Goal: Task Accomplishment & Management: Manage account settings

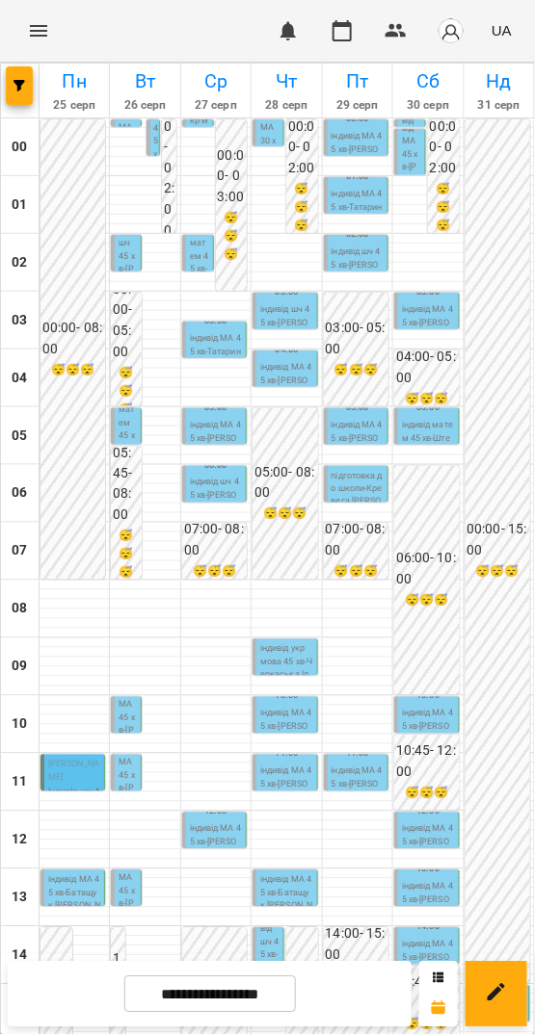
scroll to position [149, 0]
click at [180, 995] on input "**********" at bounding box center [209, 996] width 171 height 38
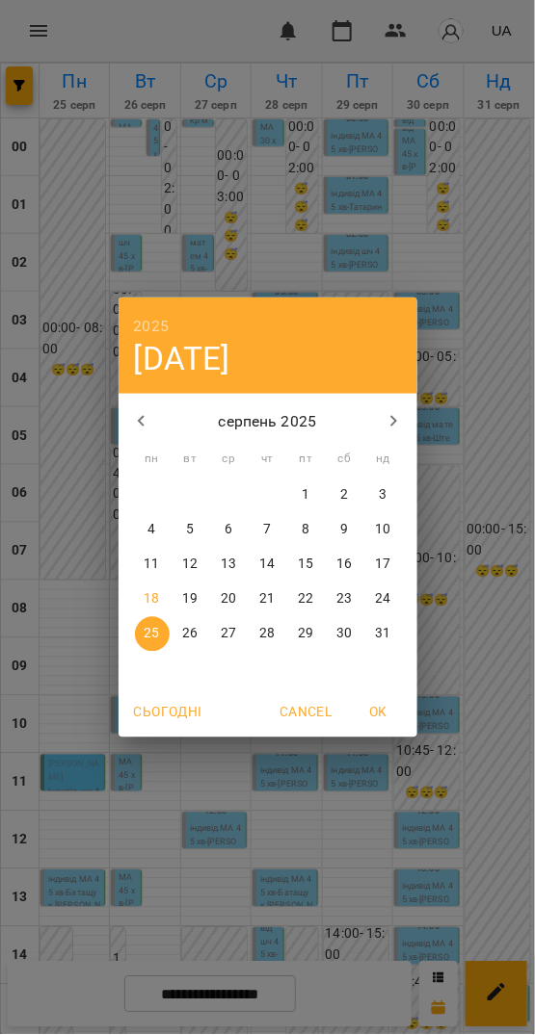
click at [159, 601] on p "18" at bounding box center [150, 599] width 15 height 19
type input "**********"
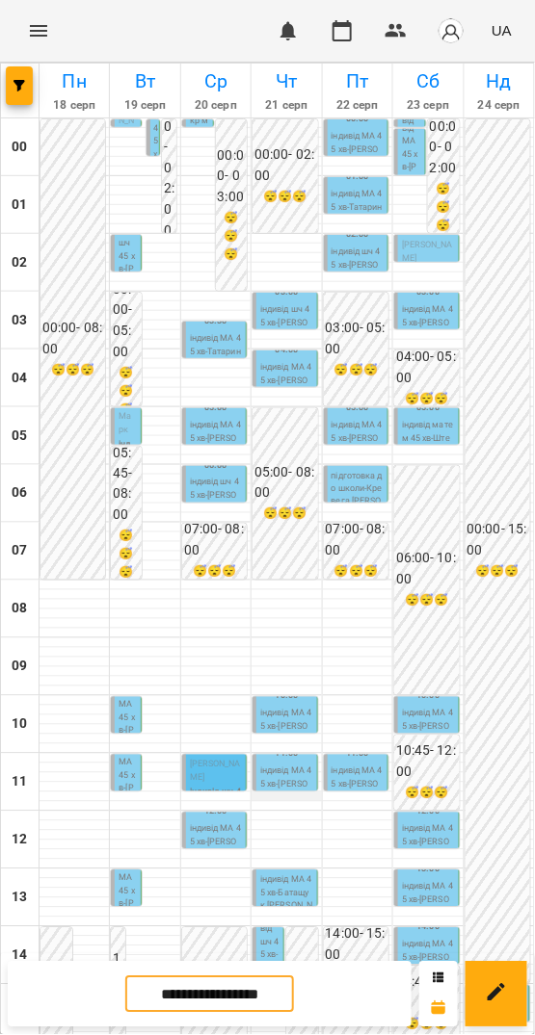
scroll to position [556, 0]
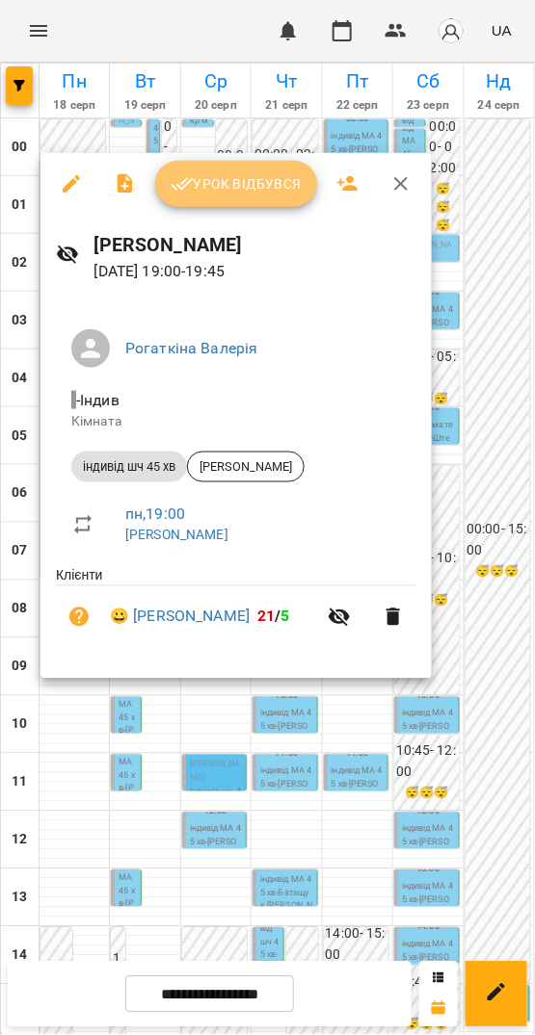
click at [250, 187] on span "Урок відбувся" at bounding box center [235, 183] width 131 height 23
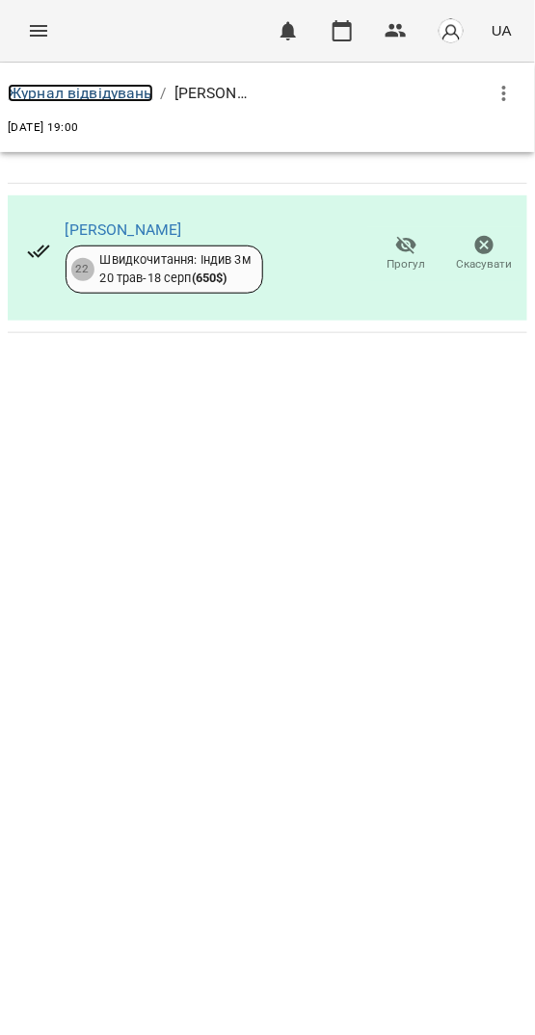
click at [106, 84] on link "Журнал відвідувань" at bounding box center [80, 93] width 145 height 18
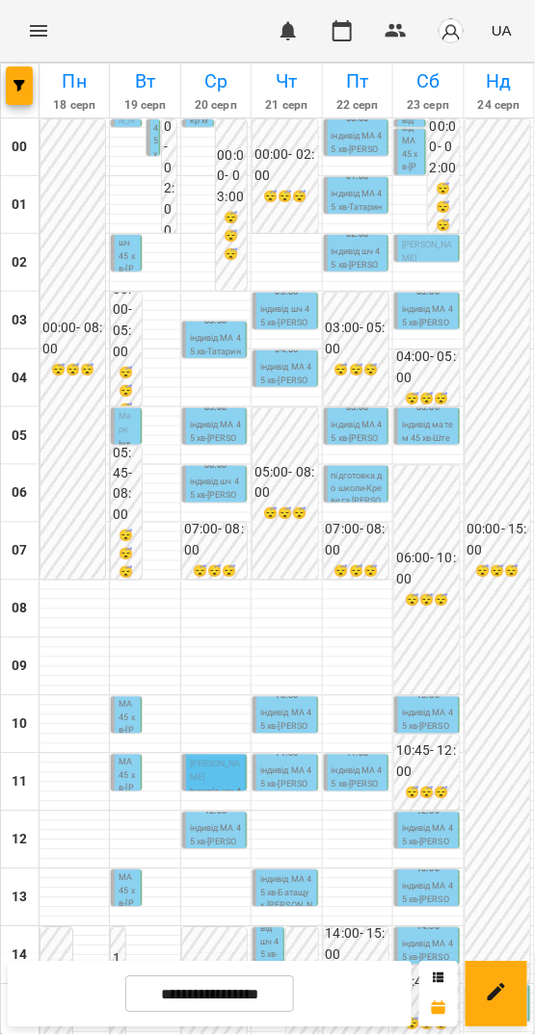
scroll to position [556, 0]
click at [91, 971] on p "індивід шч 45 хв ([PERSON_NAME])" at bounding box center [91, 1029] width 19 height 117
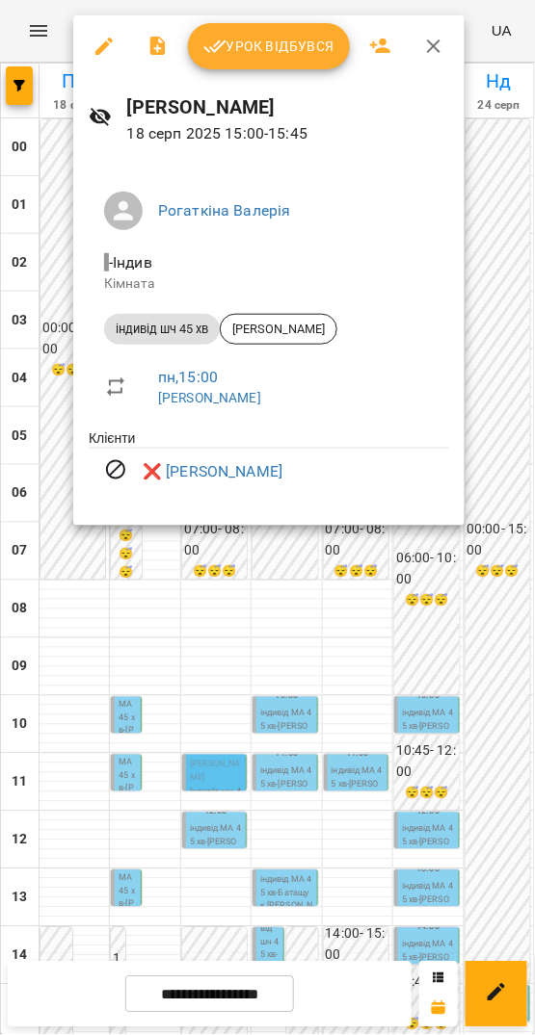
click at [82, 591] on div at bounding box center [267, 517] width 535 height 1035
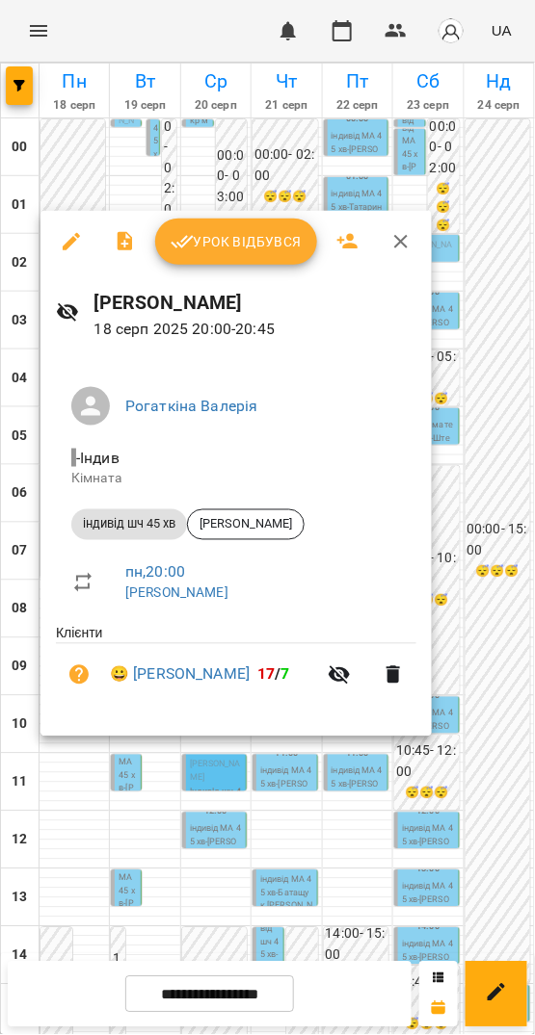
click at [64, 241] on icon "button" at bounding box center [71, 241] width 23 height 23
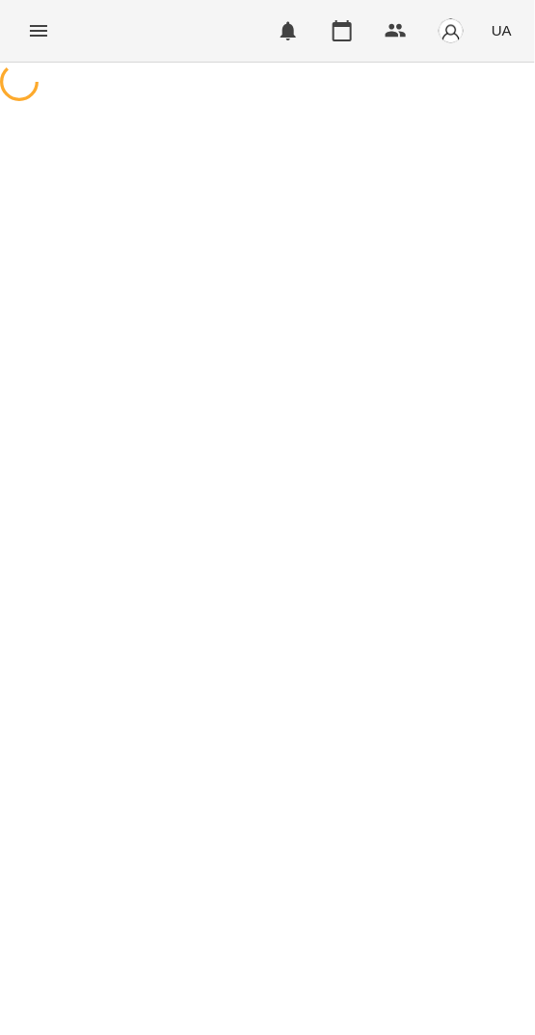
select select "**********"
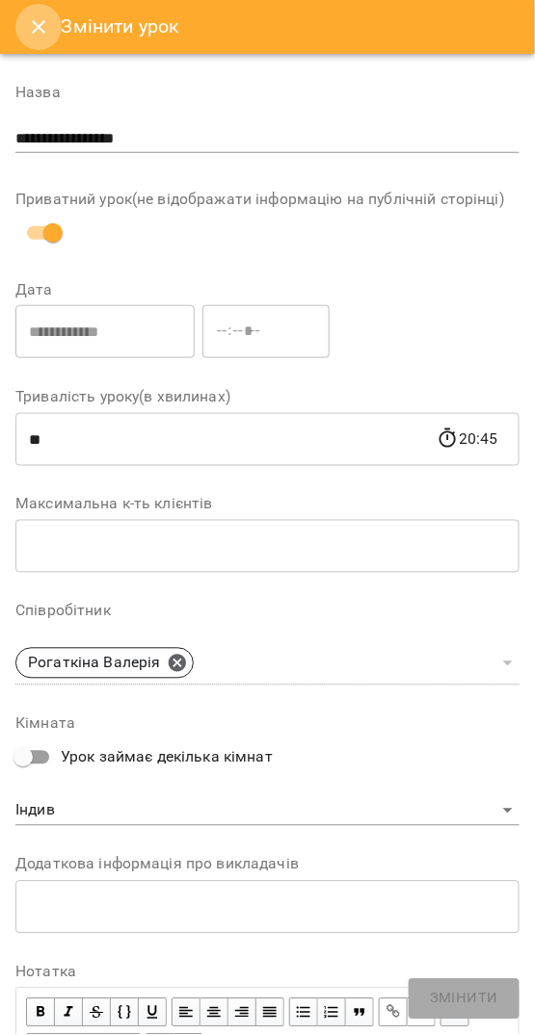
click at [38, 12] on button "Close" at bounding box center [38, 27] width 46 height 46
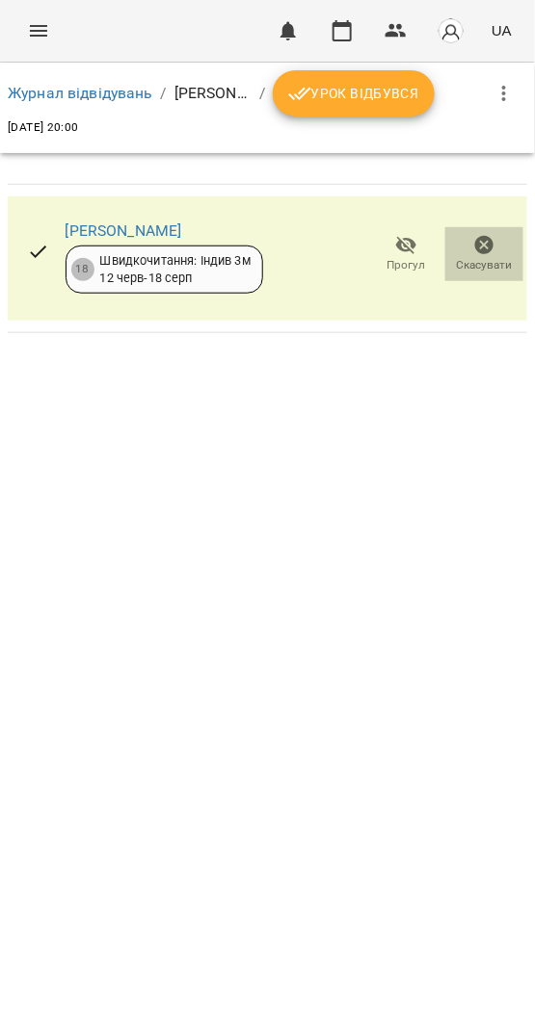
click at [496, 254] on span "Скасувати" at bounding box center [483, 253] width 55 height 39
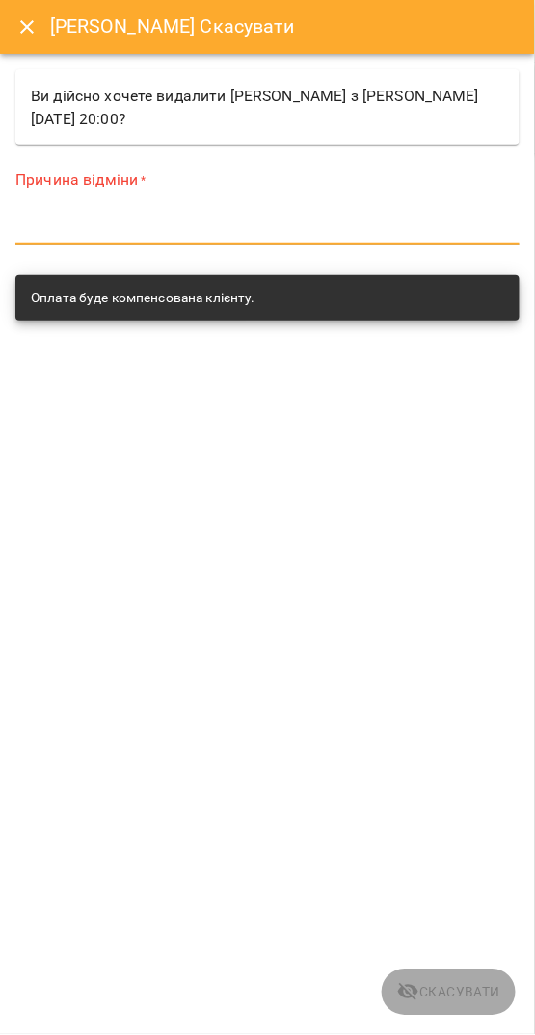
click at [132, 230] on textarea at bounding box center [267, 229] width 504 height 18
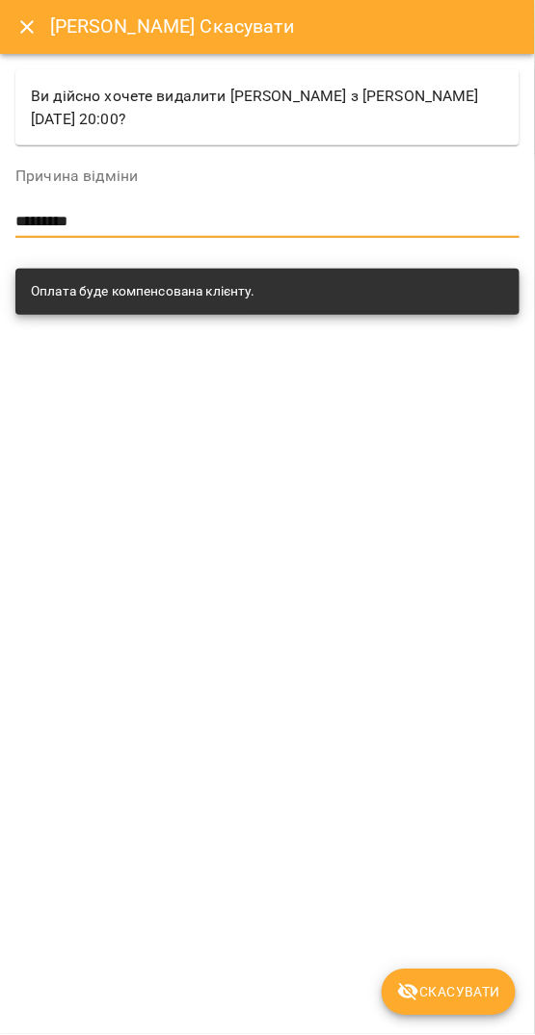
type textarea "*********"
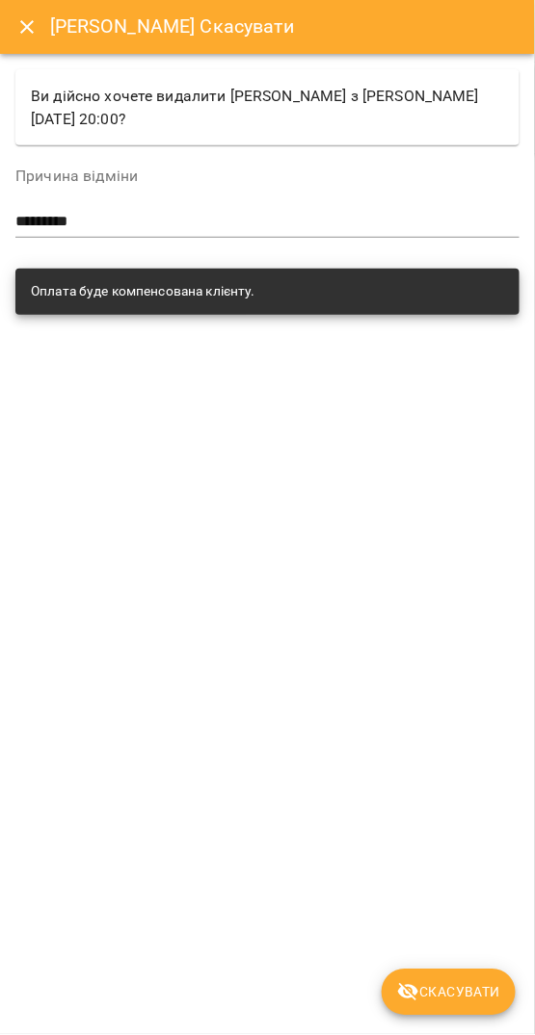
drag, startPoint x: 135, startPoint y: 205, endPoint x: 113, endPoint y: 213, distance: 23.5
click at [113, 213] on div "Причина відміни ********* *" at bounding box center [267, 207] width 504 height 77
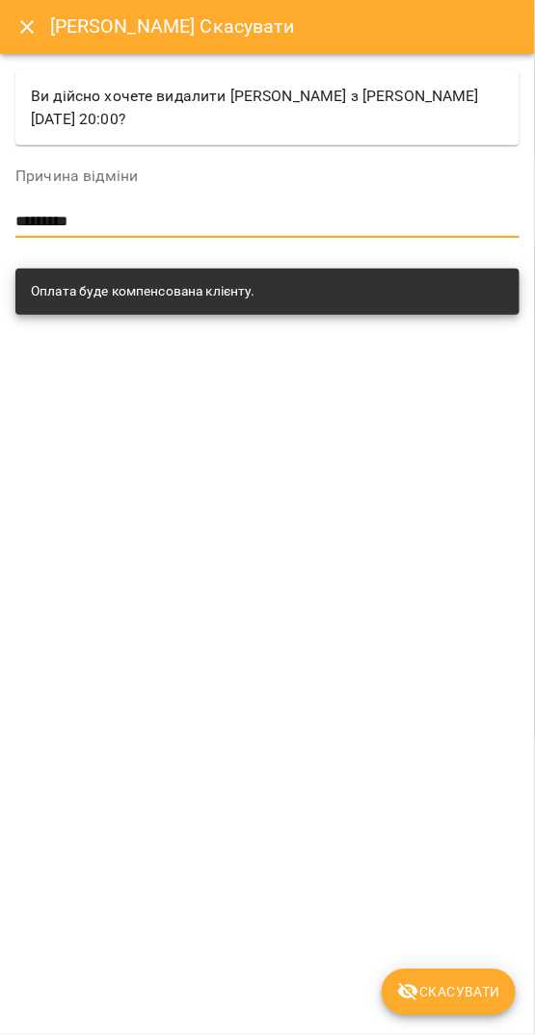
drag, startPoint x: 118, startPoint y: 218, endPoint x: 0, endPoint y: 221, distance: 118.5
click at [0, 221] on div "[PERSON_NAME] Ви дійсно хочете видалити [PERSON_NAME] з [PERSON_NAME] [DATE] 20…" at bounding box center [267, 517] width 535 height 1035
click at [437, 986] on span "Скасувати" at bounding box center [448, 992] width 103 height 23
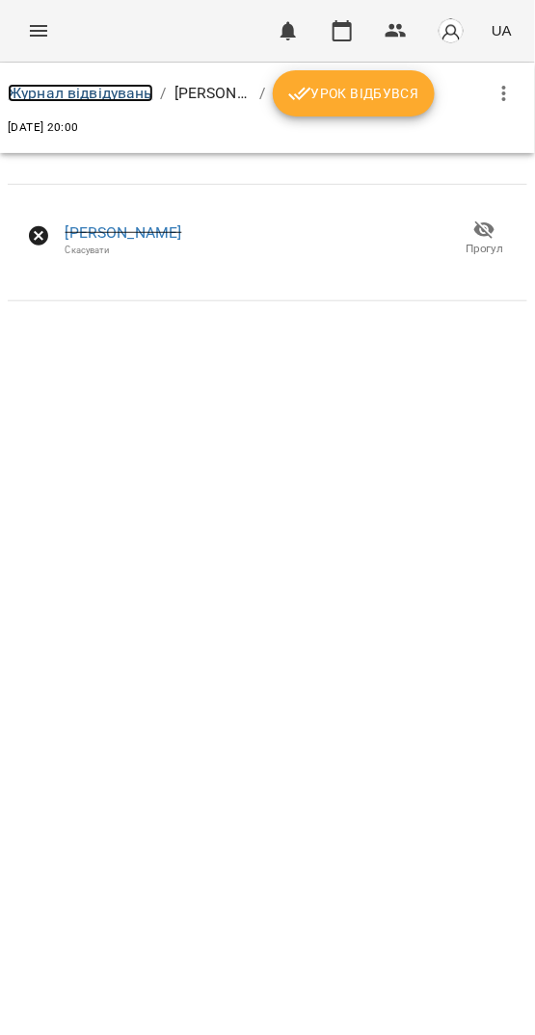
click at [70, 95] on link "Журнал відвідувань" at bounding box center [80, 93] width 145 height 18
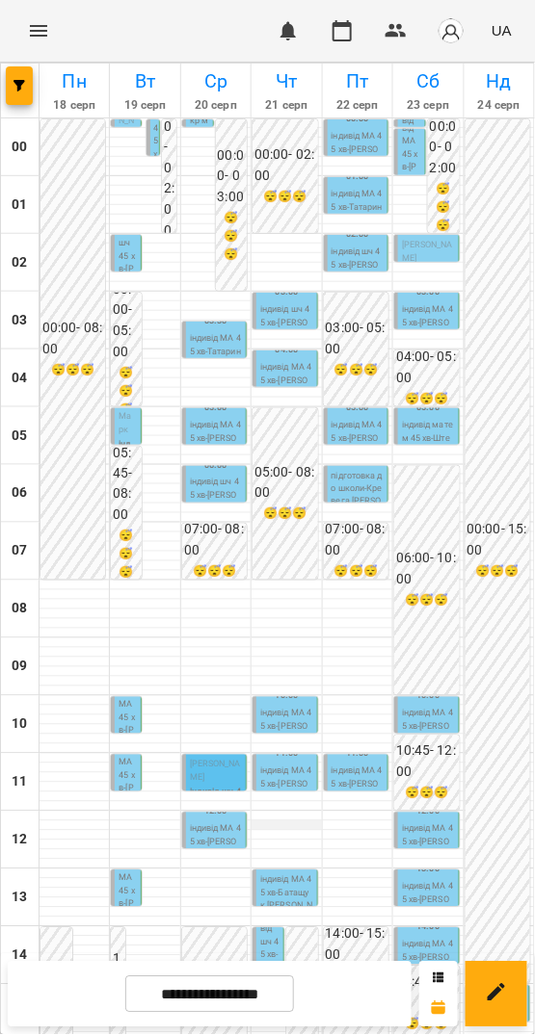
scroll to position [556, 0]
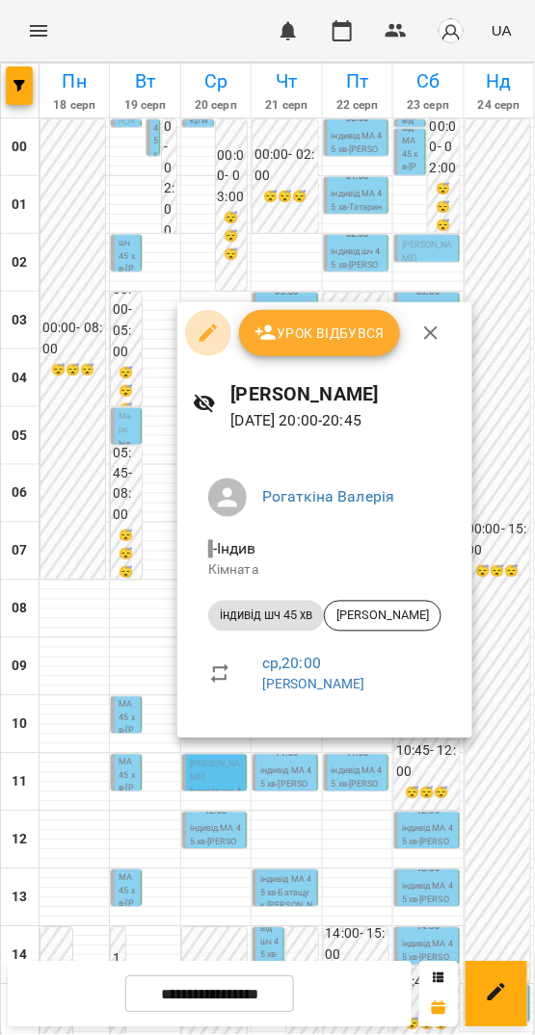
click at [208, 331] on icon "button" at bounding box center [207, 333] width 17 height 17
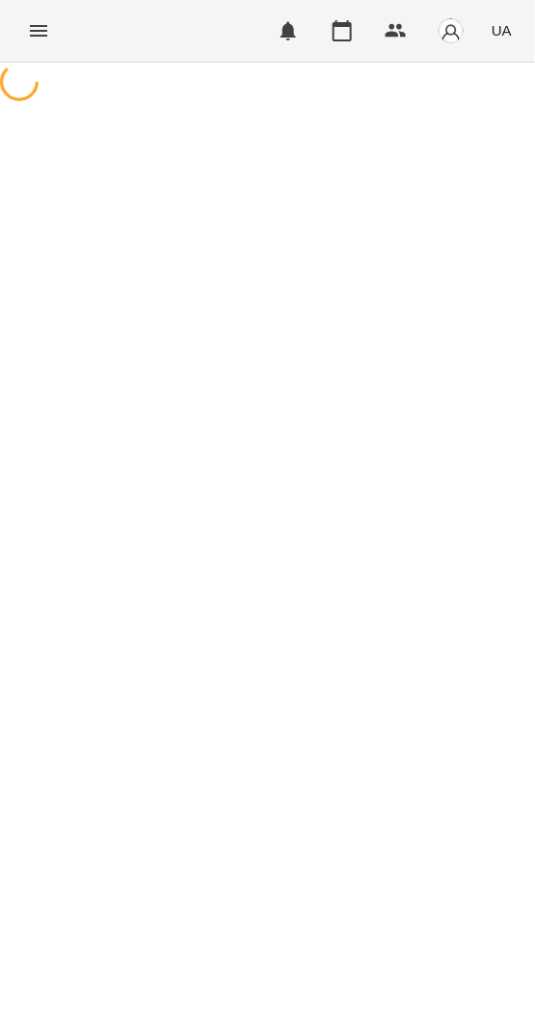
select select "**********"
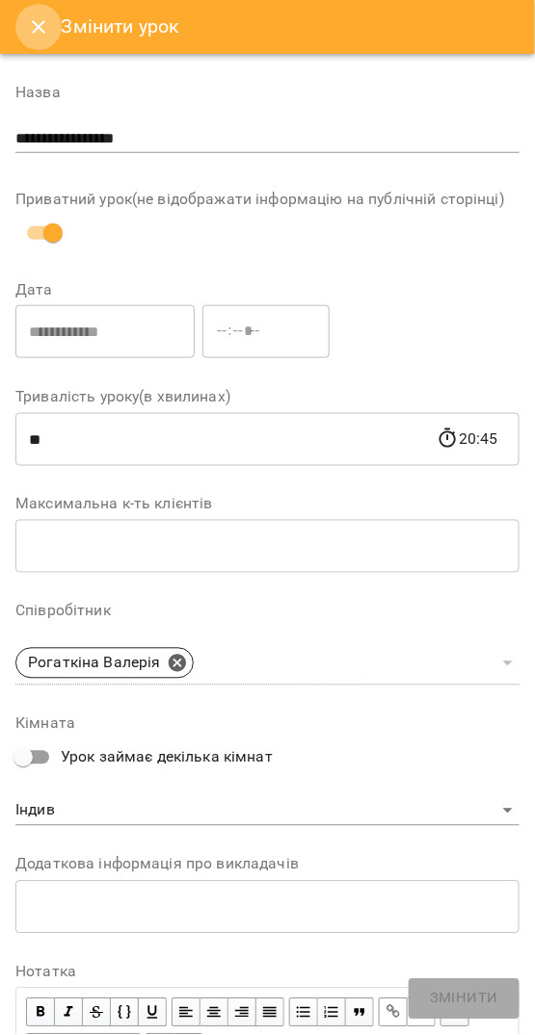
click at [41, 32] on icon "Close" at bounding box center [38, 26] width 23 height 23
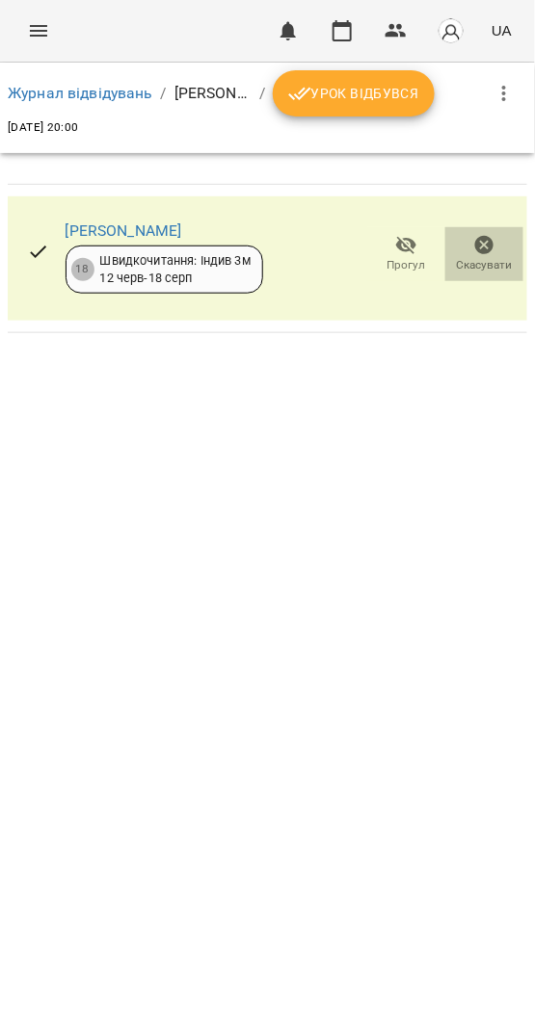
click at [494, 245] on icon "button" at bounding box center [484, 245] width 23 height 23
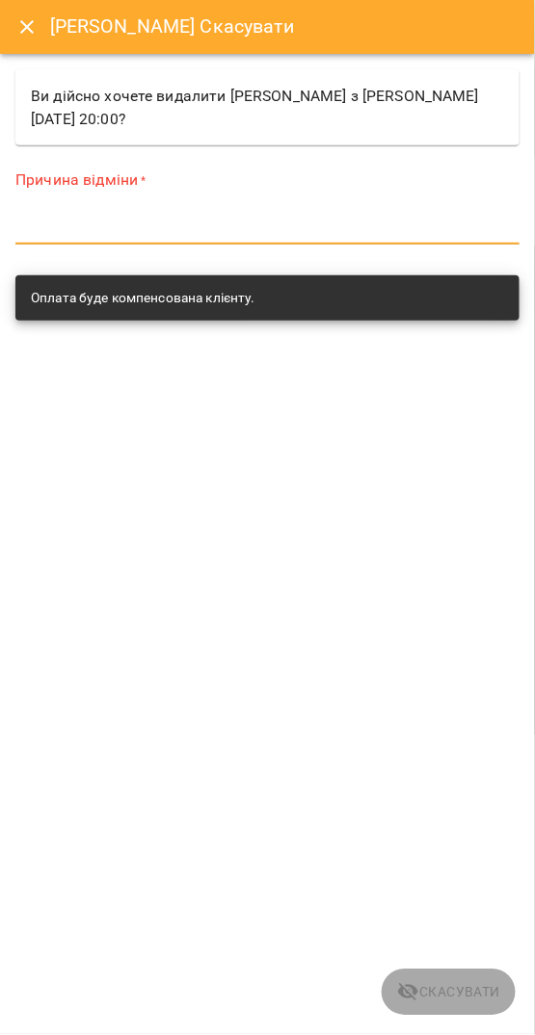
paste textarea "*********"
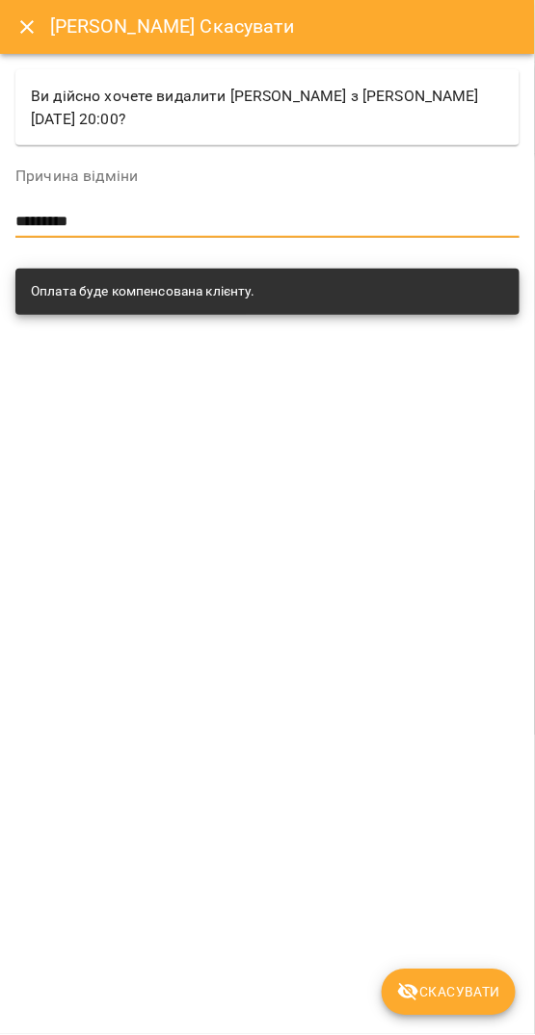
type textarea "*********"
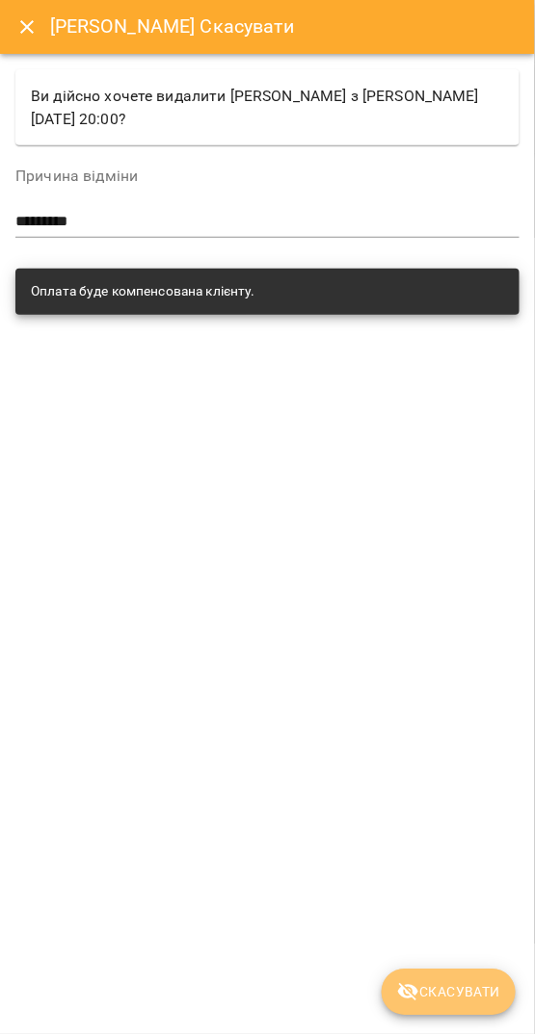
click at [461, 1011] on button "Скасувати" at bounding box center [448, 993] width 134 height 46
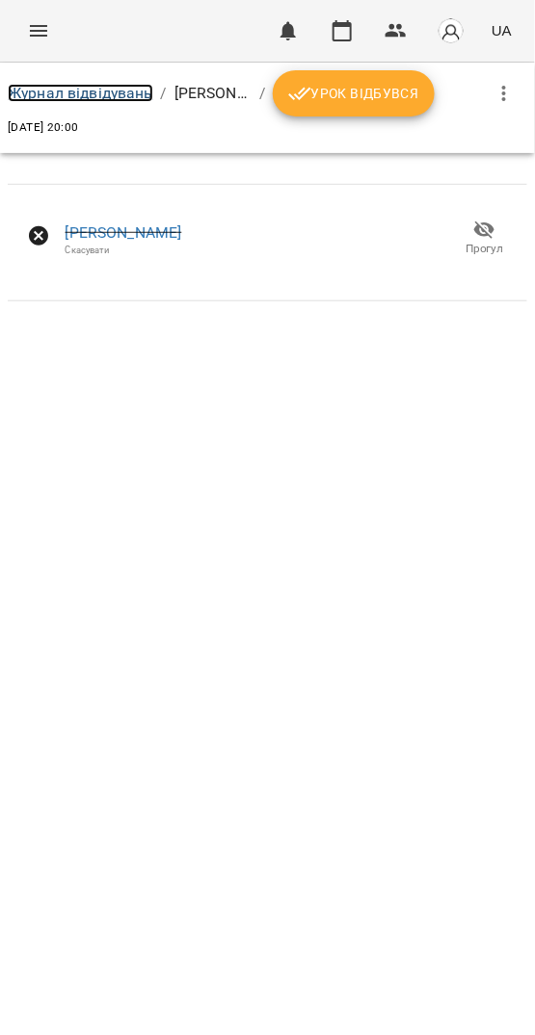
click at [77, 90] on link "Журнал відвідувань" at bounding box center [80, 93] width 145 height 18
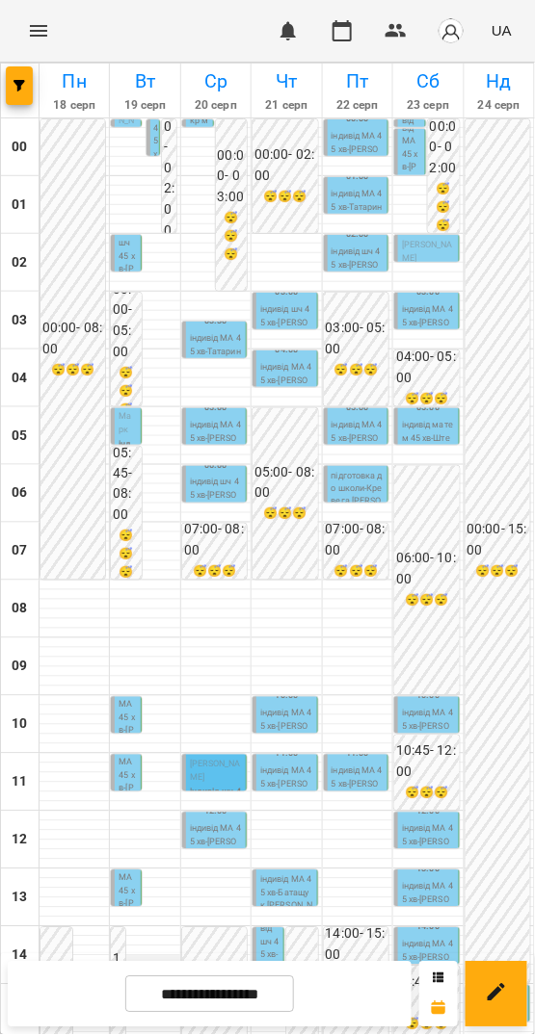
scroll to position [556, 0]
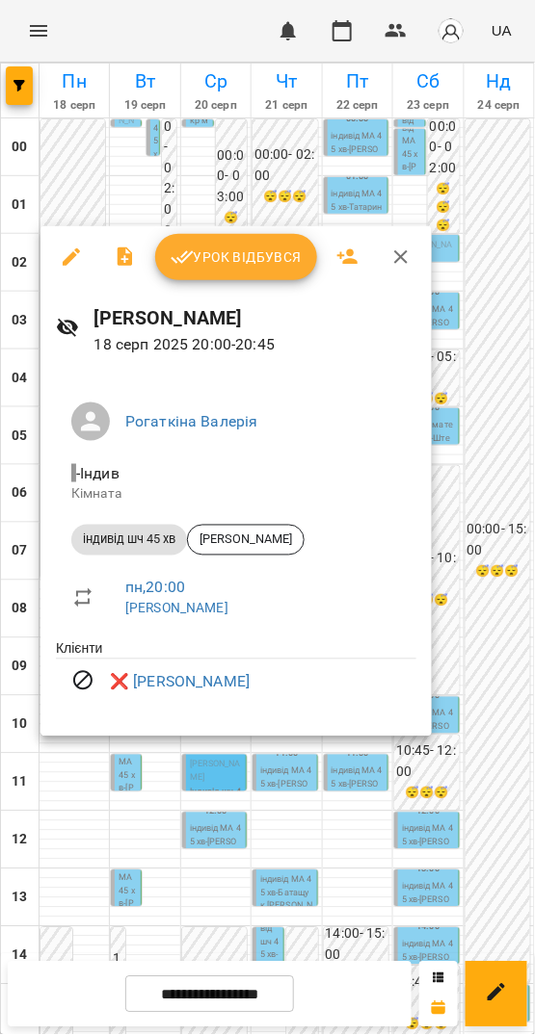
click at [213, 786] on div at bounding box center [267, 517] width 535 height 1035
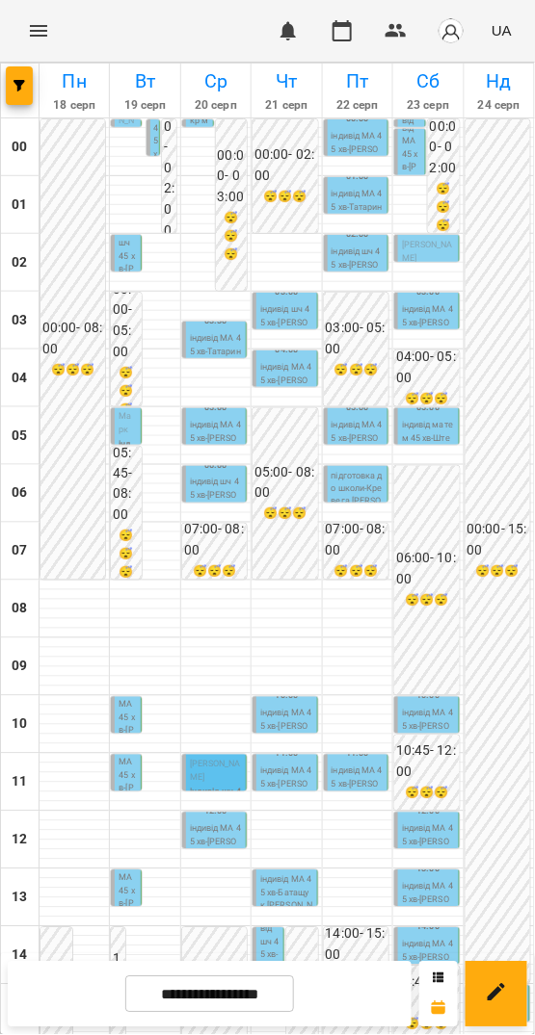
scroll to position [518, 0]
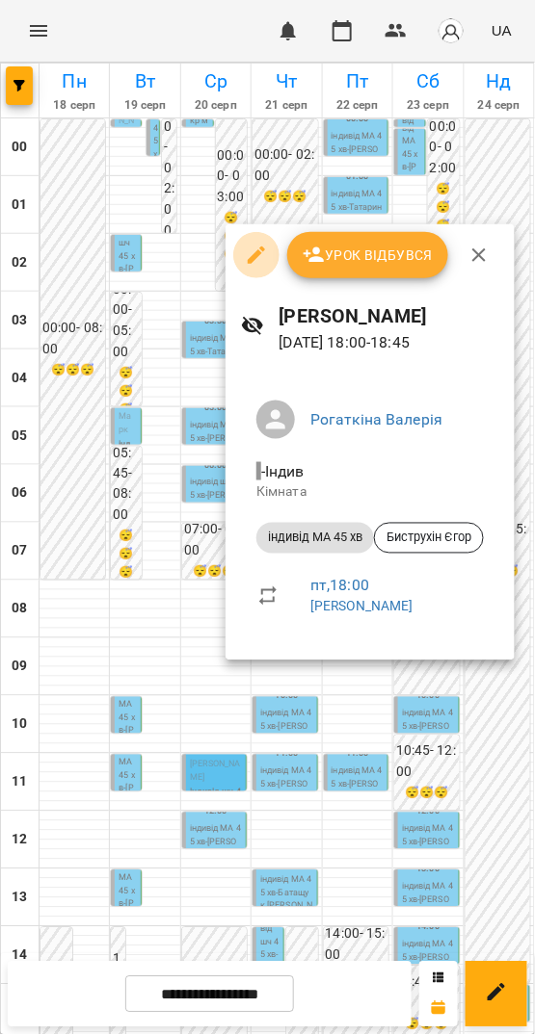
click at [251, 258] on icon "button" at bounding box center [256, 255] width 17 height 17
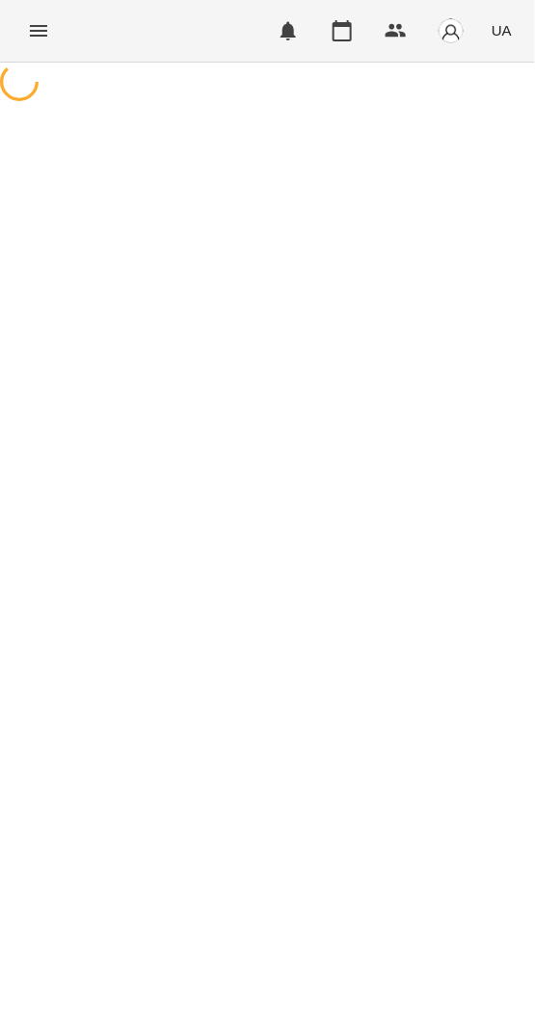
select select "**********"
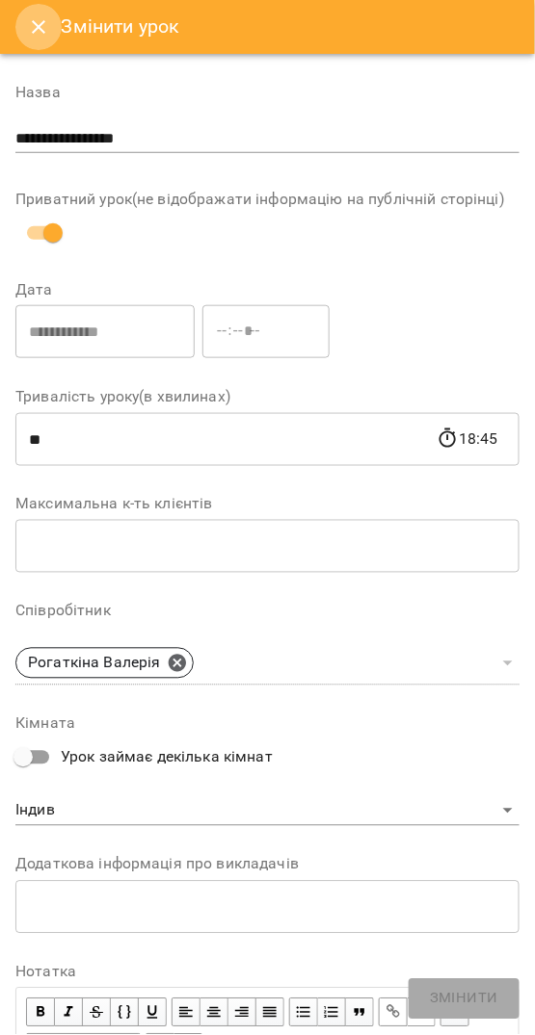
click at [24, 34] on button "Close" at bounding box center [38, 27] width 46 height 46
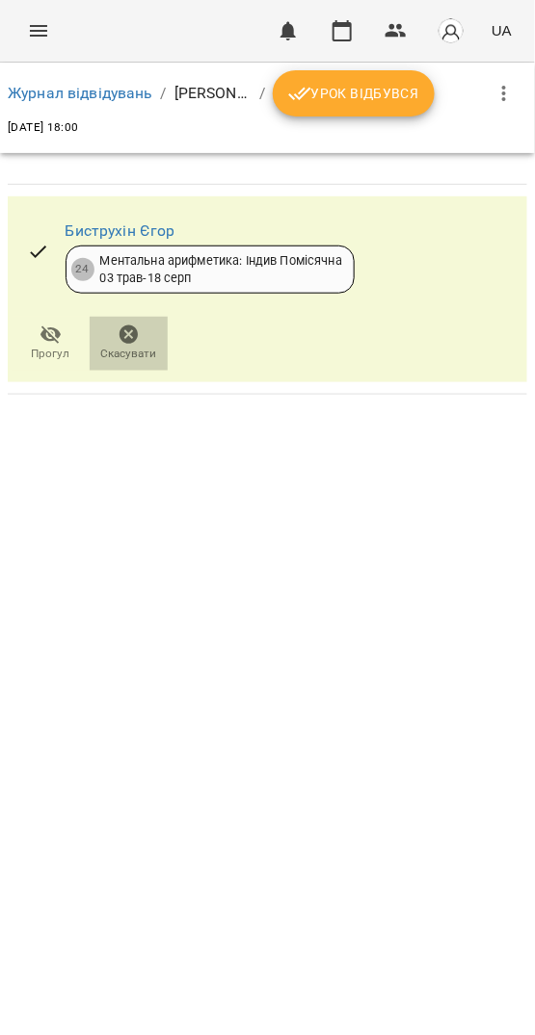
click at [131, 343] on icon "button" at bounding box center [128, 335] width 19 height 19
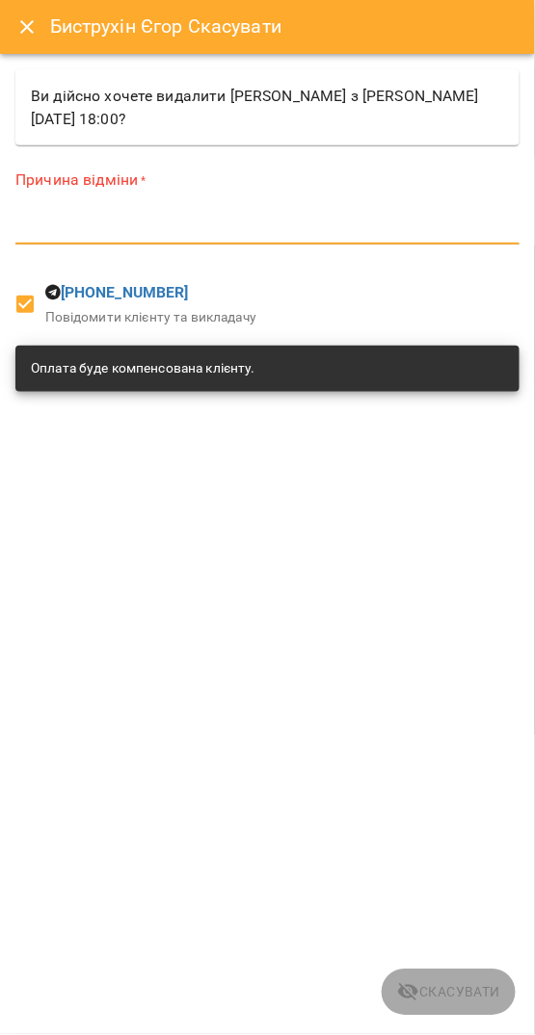
paste textarea "*********"
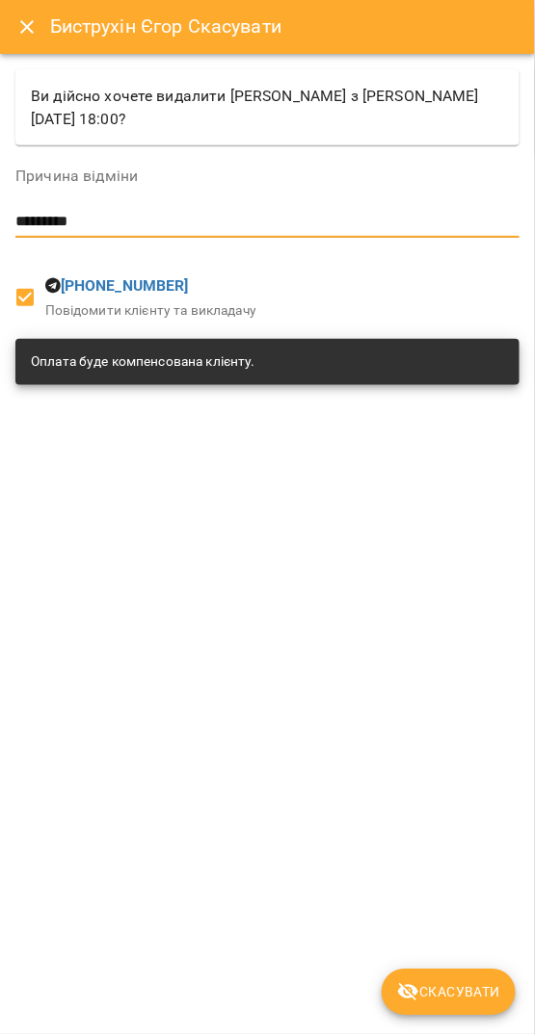
type textarea "*********"
click at [456, 981] on span "Скасувати" at bounding box center [448, 992] width 103 height 23
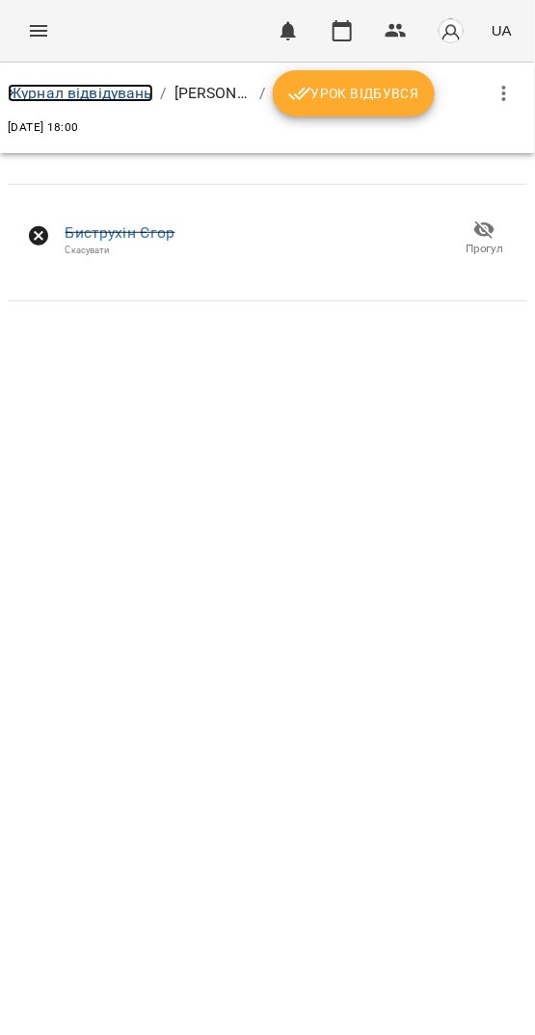
click at [80, 97] on link "Журнал відвідувань" at bounding box center [80, 93] width 145 height 18
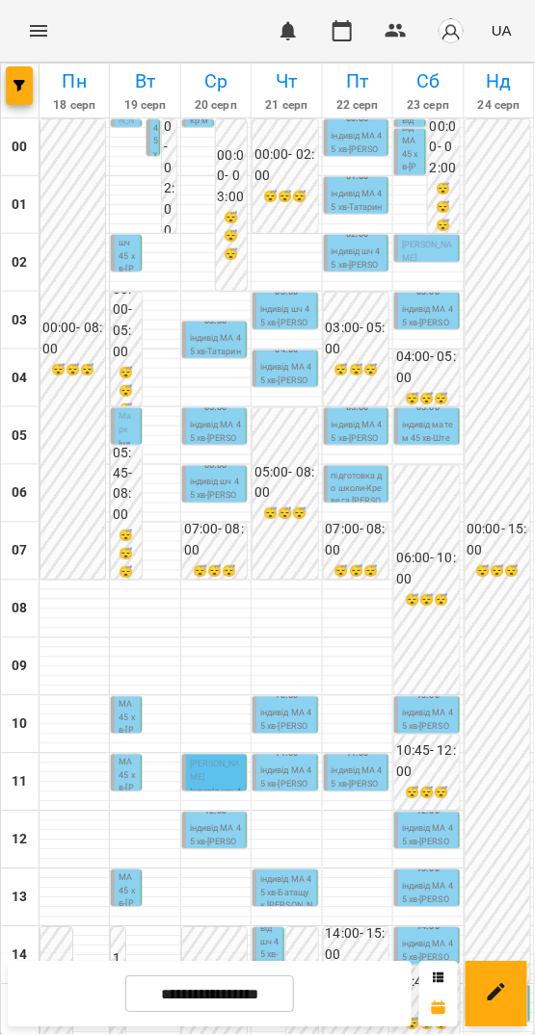
scroll to position [512, 0]
click at [124, 847] on p "індивід МА 45 хв - [PERSON_NAME]" at bounding box center [126, 905] width 17 height 117
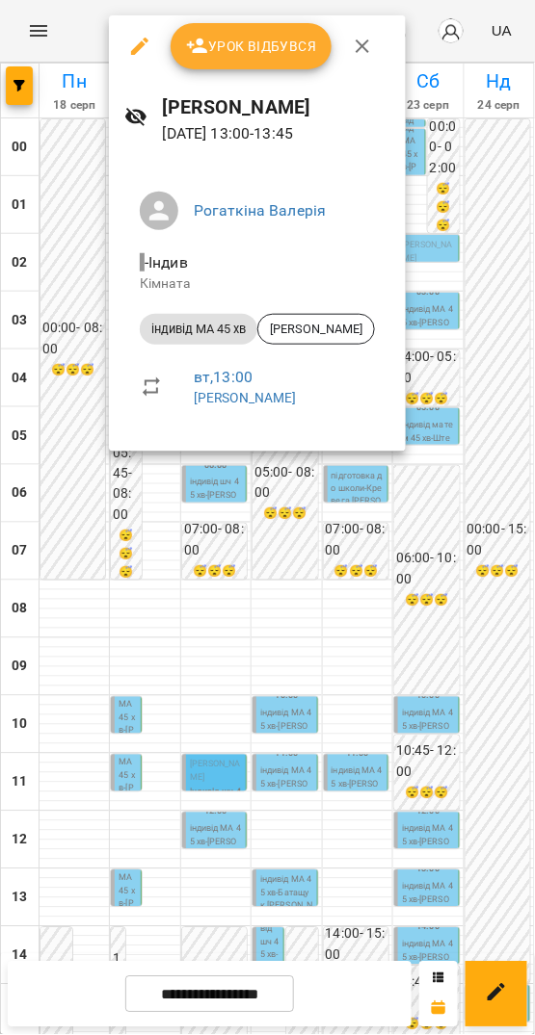
click at [212, 532] on div at bounding box center [267, 517] width 535 height 1035
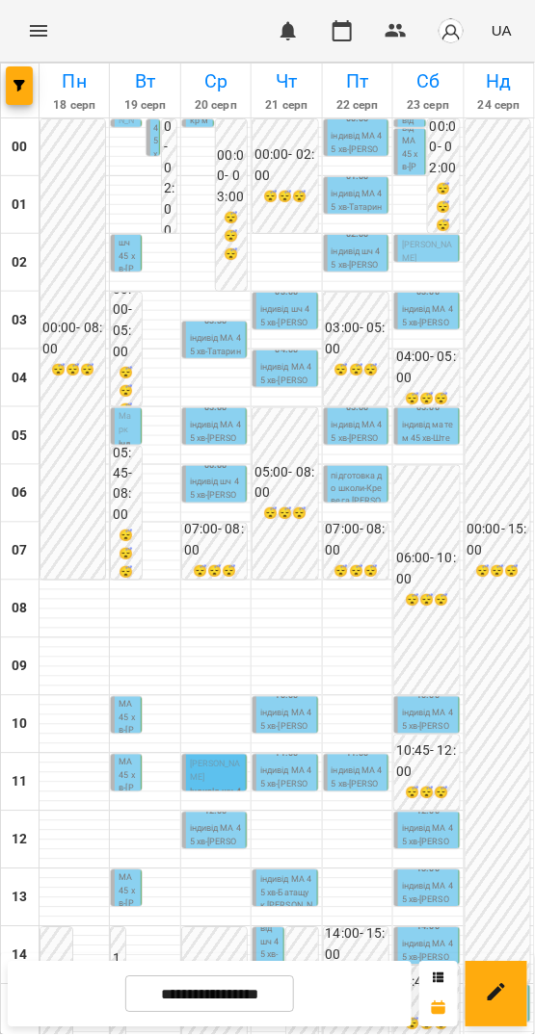
scroll to position [556, 0]
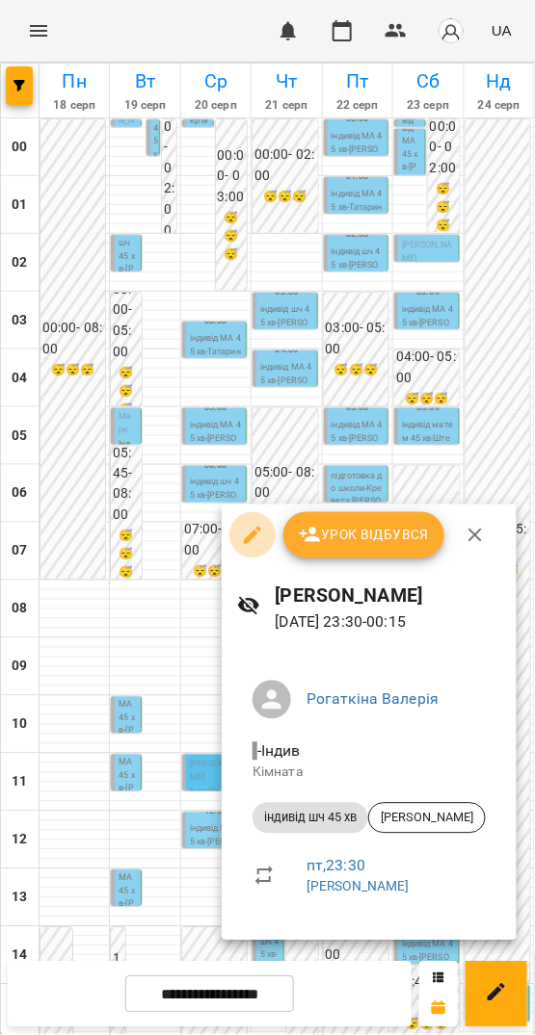
click at [253, 541] on icon "button" at bounding box center [252, 535] width 23 height 23
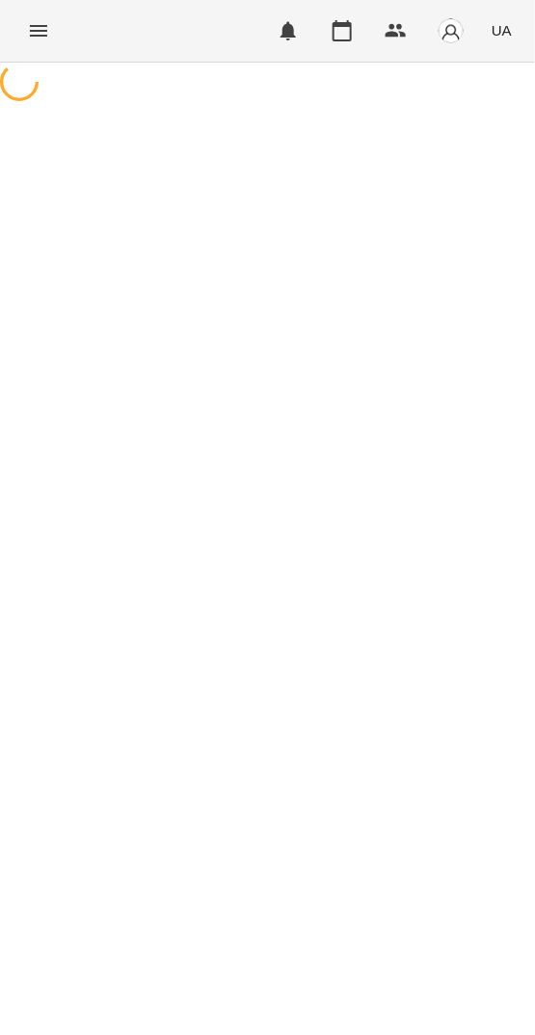
select select "**********"
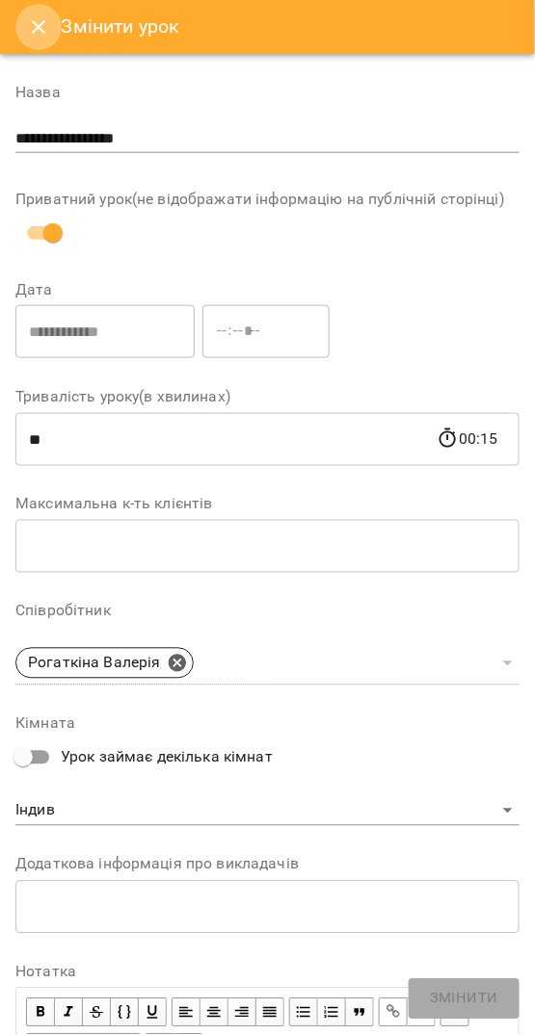
click at [43, 31] on icon "Close" at bounding box center [38, 26] width 13 height 13
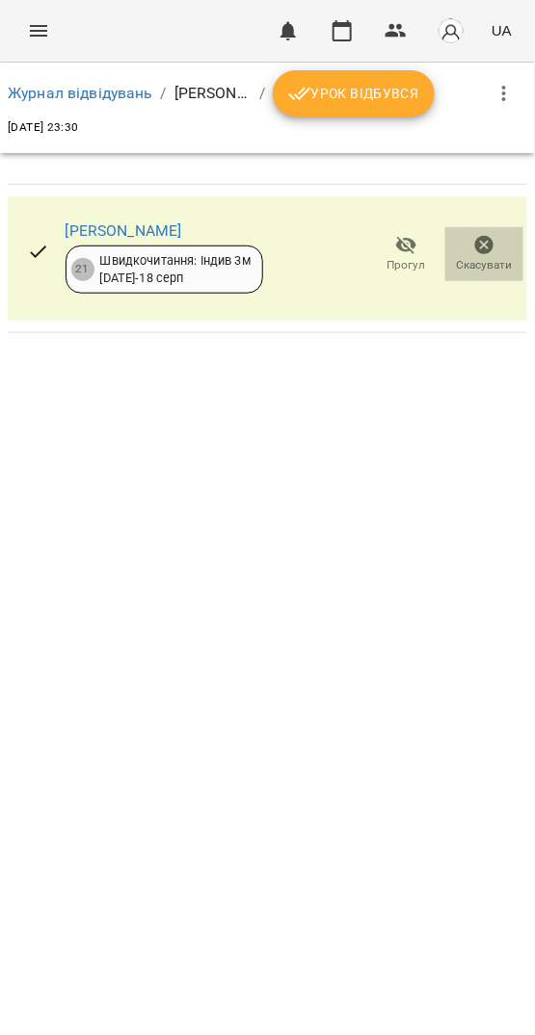
click at [492, 243] on icon "button" at bounding box center [484, 245] width 19 height 19
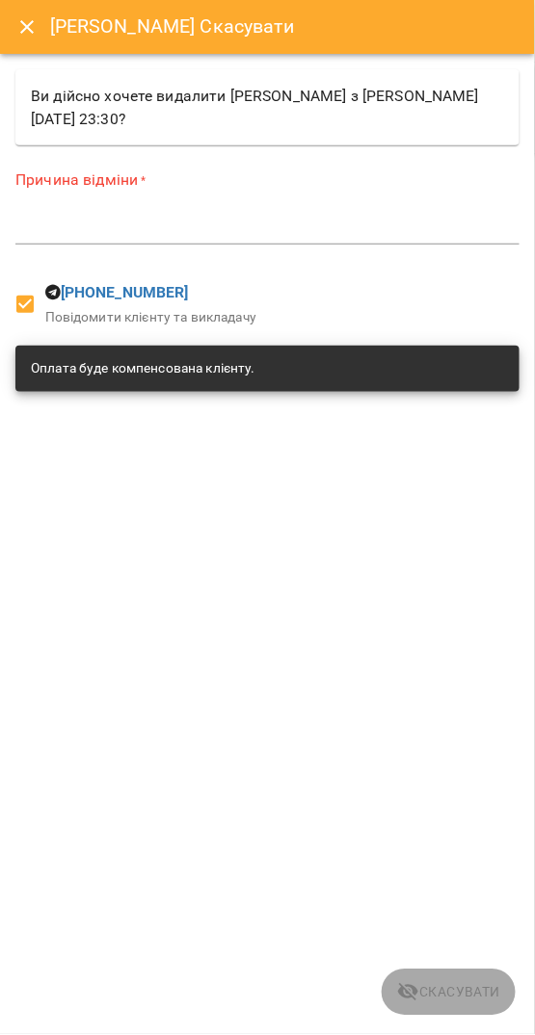
click at [102, 231] on textarea at bounding box center [267, 229] width 504 height 18
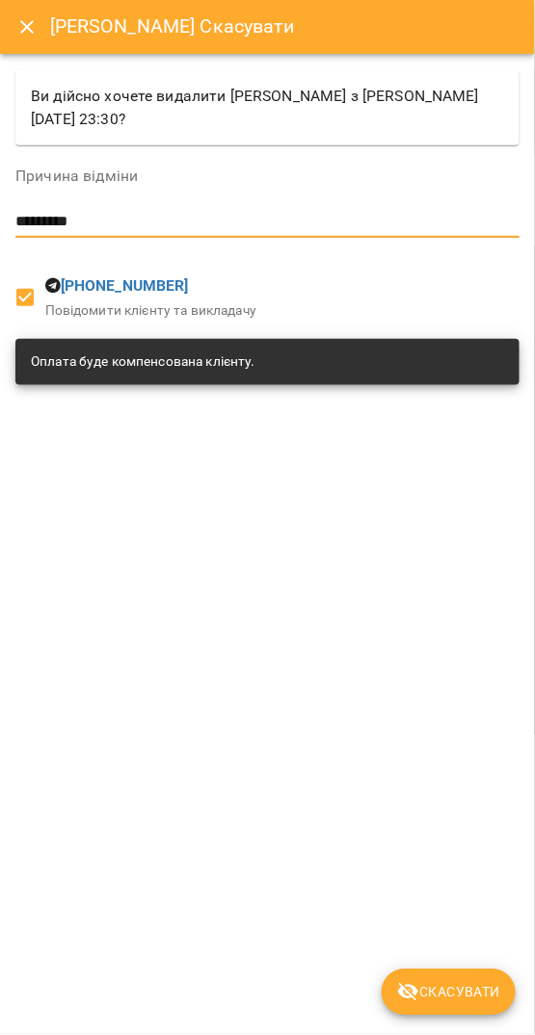
type textarea "*********"
click at [432, 1013] on button "Скасувати" at bounding box center [448, 993] width 134 height 46
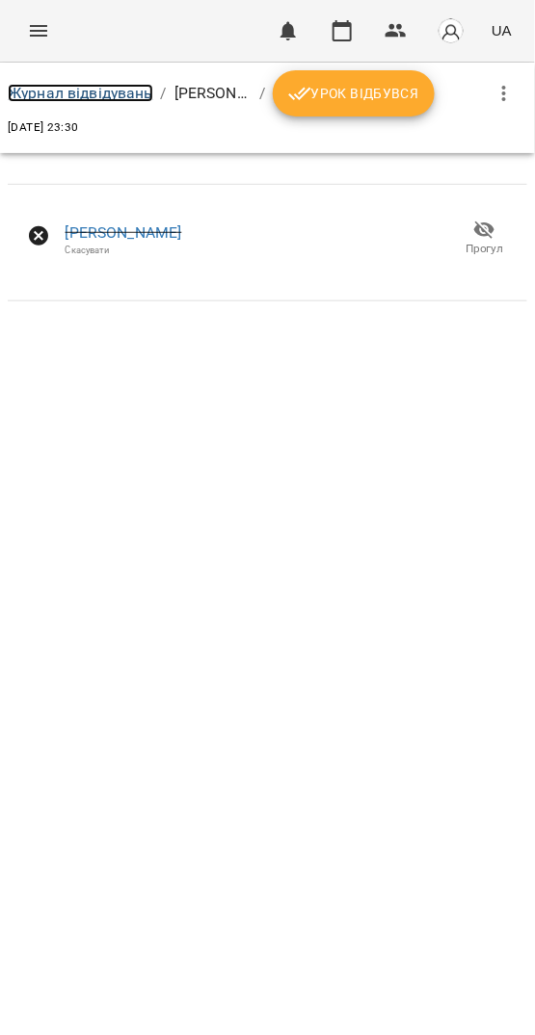
click at [82, 86] on link "Журнал відвідувань" at bounding box center [80, 93] width 145 height 18
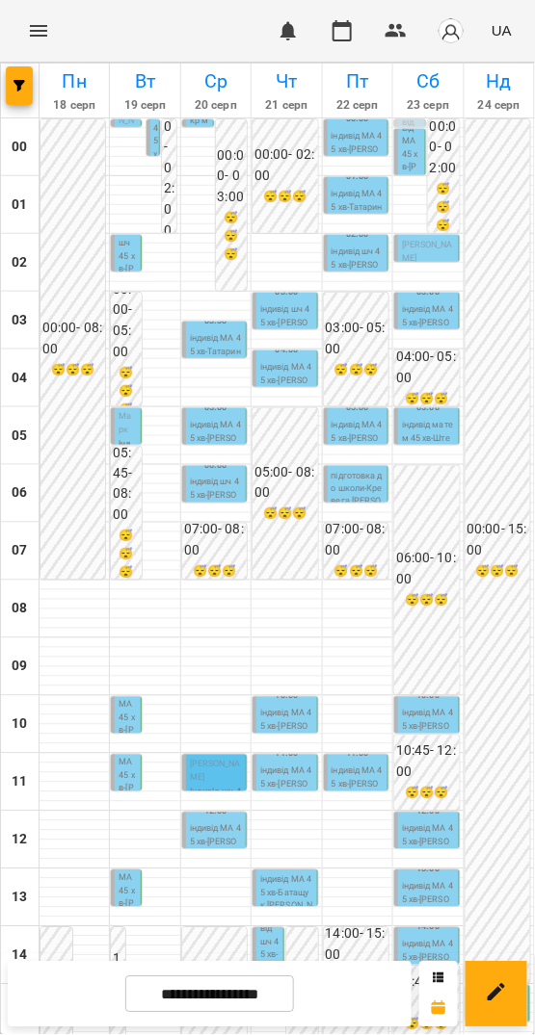
scroll to position [556, 0]
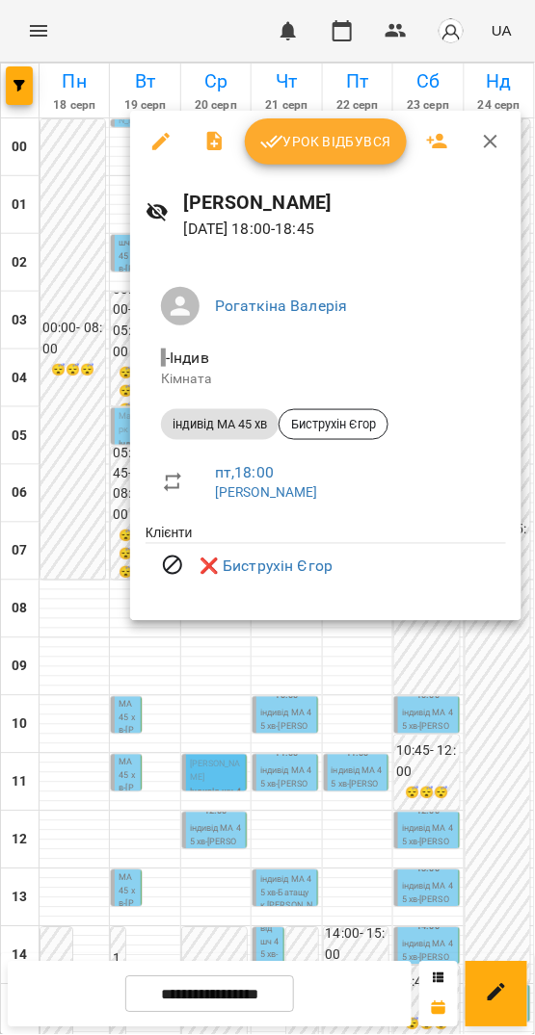
click at [451, 700] on div at bounding box center [267, 517] width 535 height 1035
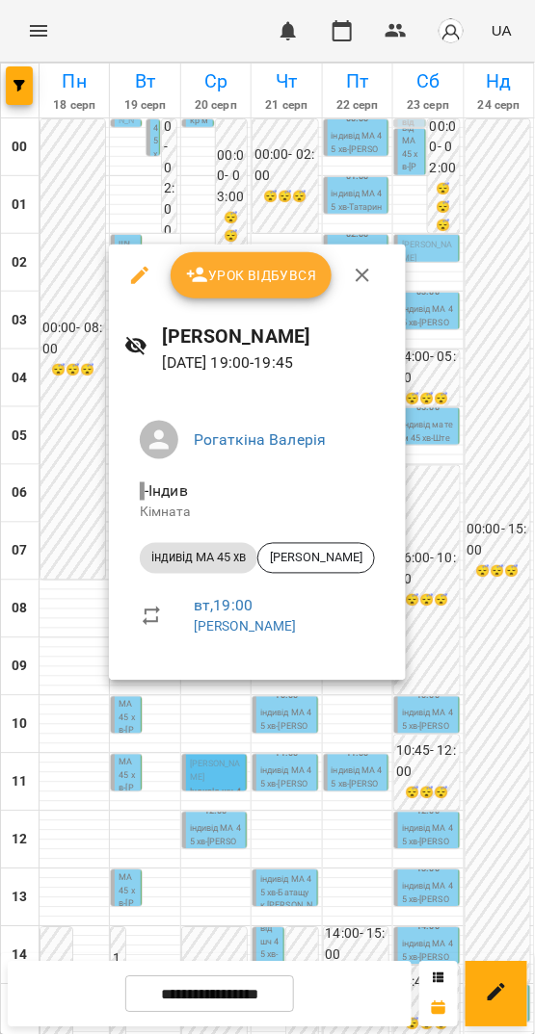
click at [163, 720] on div at bounding box center [267, 517] width 535 height 1035
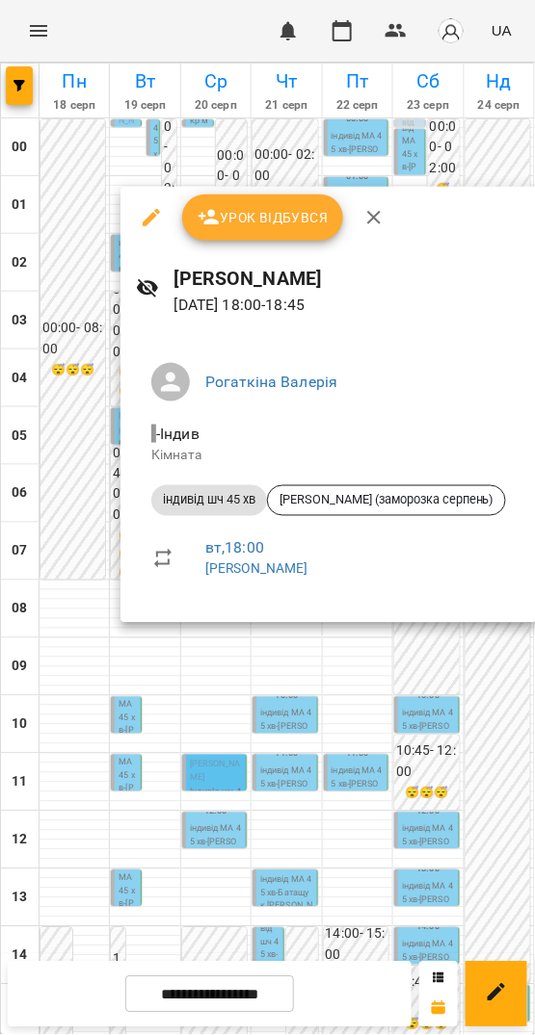
click at [456, 685] on div at bounding box center [267, 517] width 535 height 1035
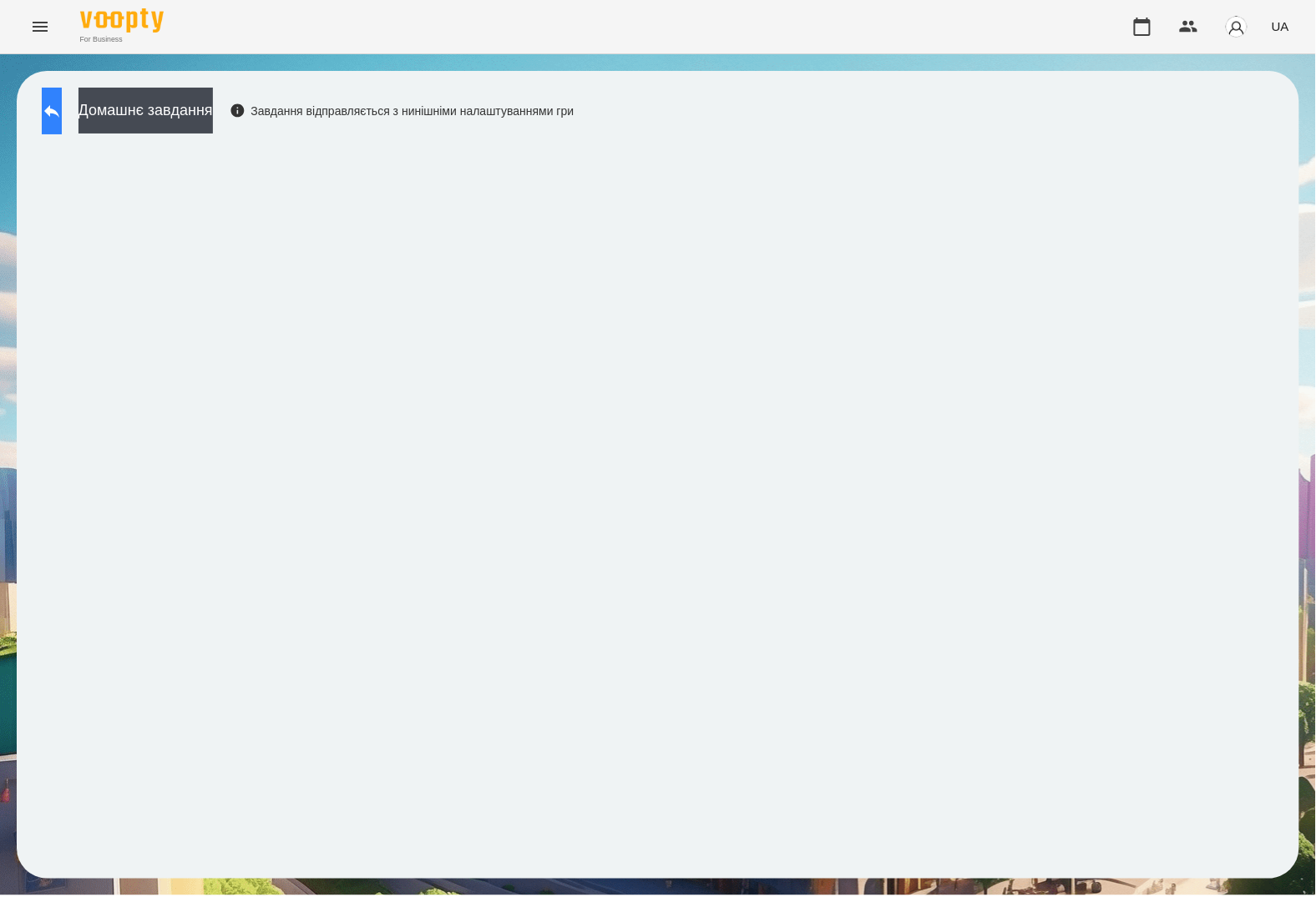
click at [58, 94] on button at bounding box center [51, 111] width 20 height 47
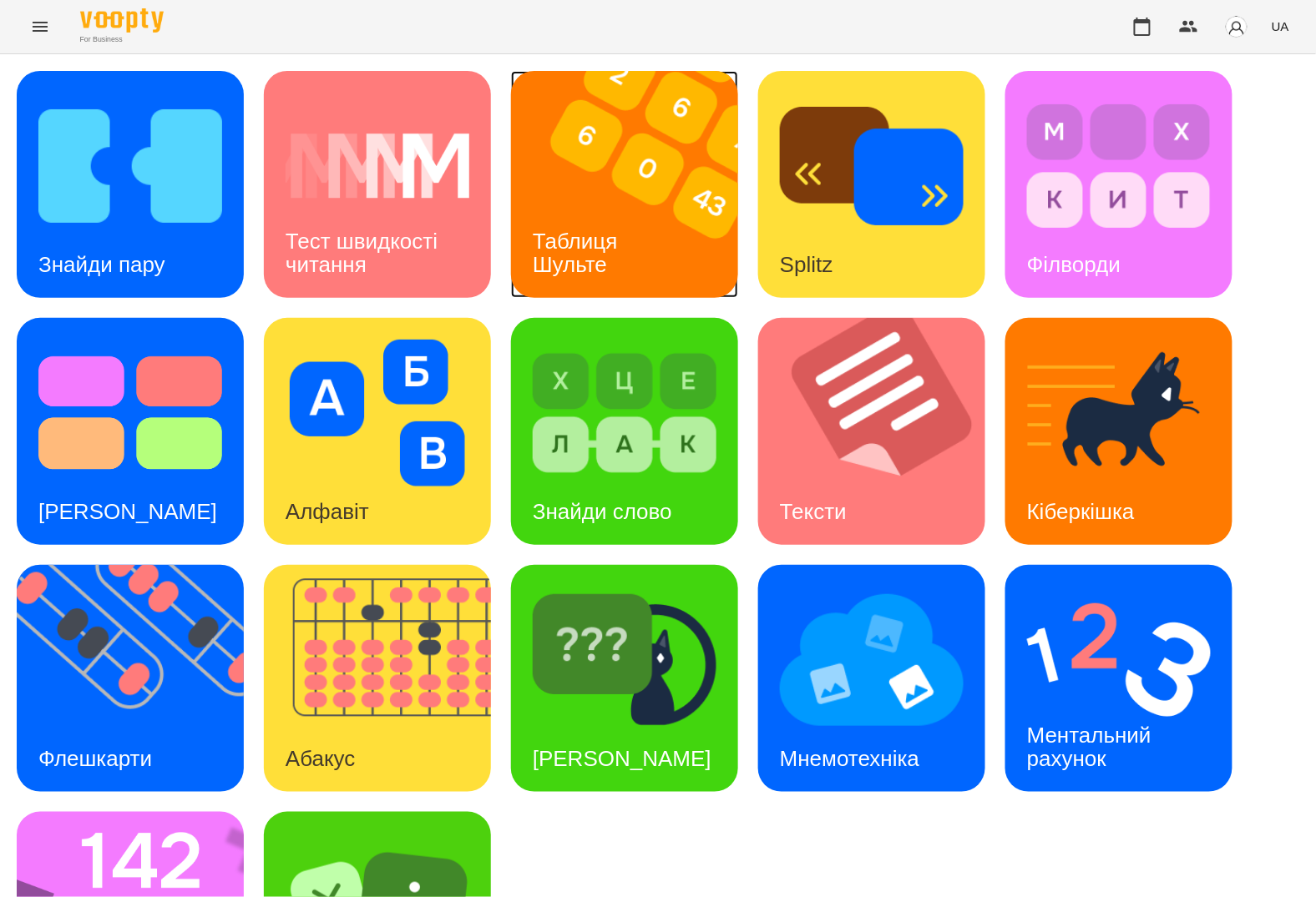
click at [615, 224] on div "Таблиця Шульте" at bounding box center [577, 253] width 134 height 89
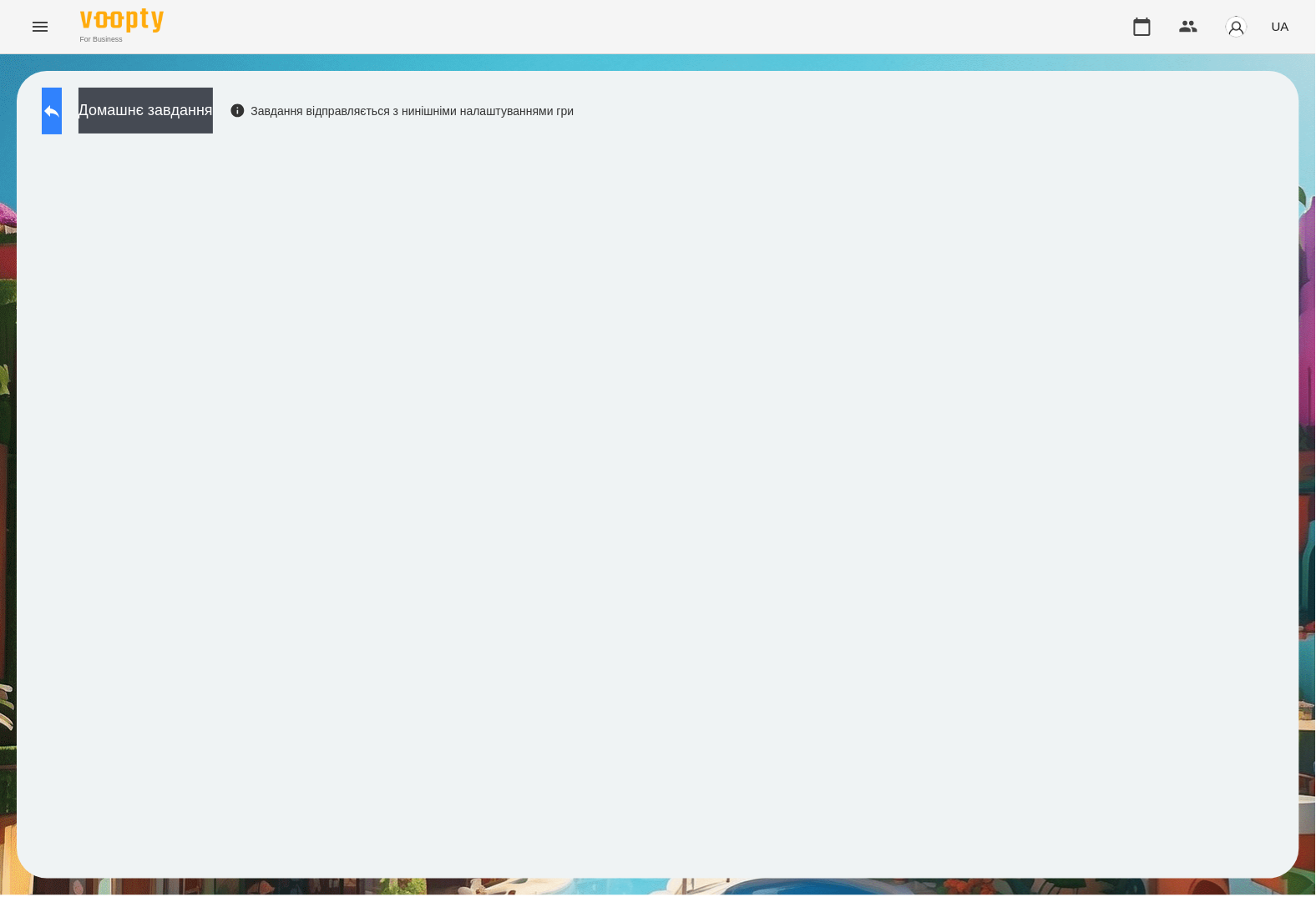
click at [56, 121] on button at bounding box center [51, 111] width 20 height 47
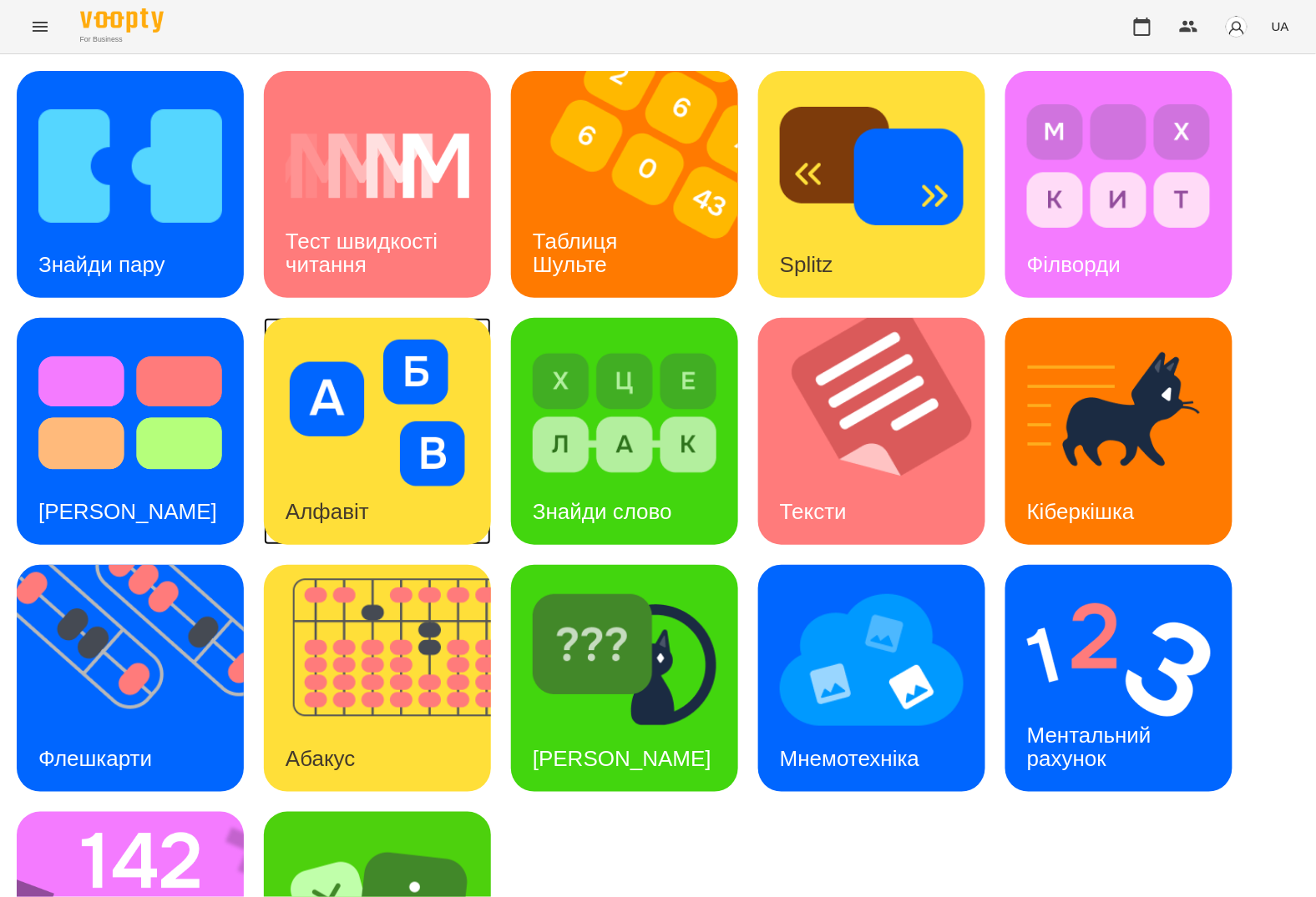
click at [331, 487] on div "Алфавіт" at bounding box center [327, 512] width 127 height 66
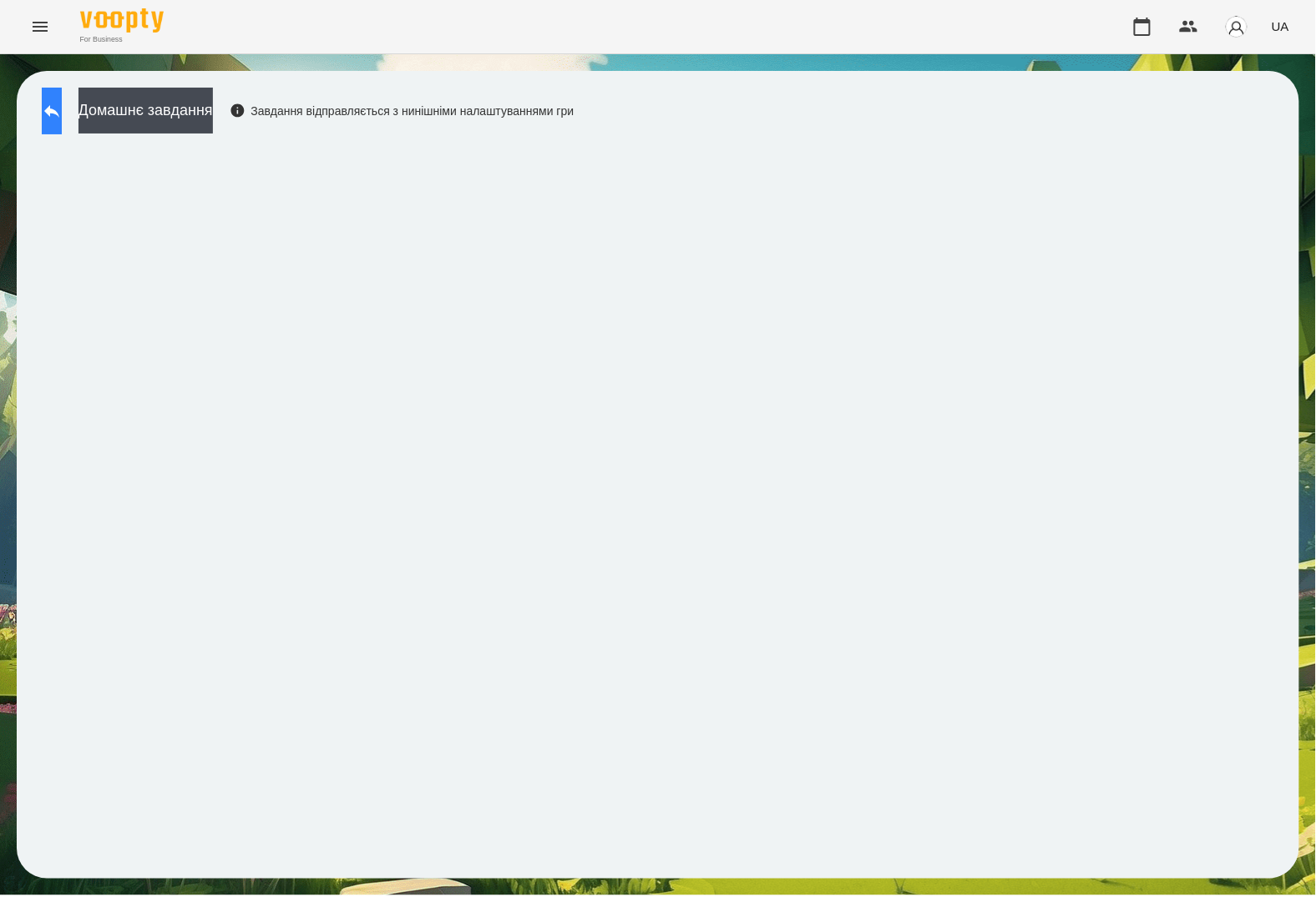
click at [59, 110] on icon at bounding box center [51, 111] width 15 height 12
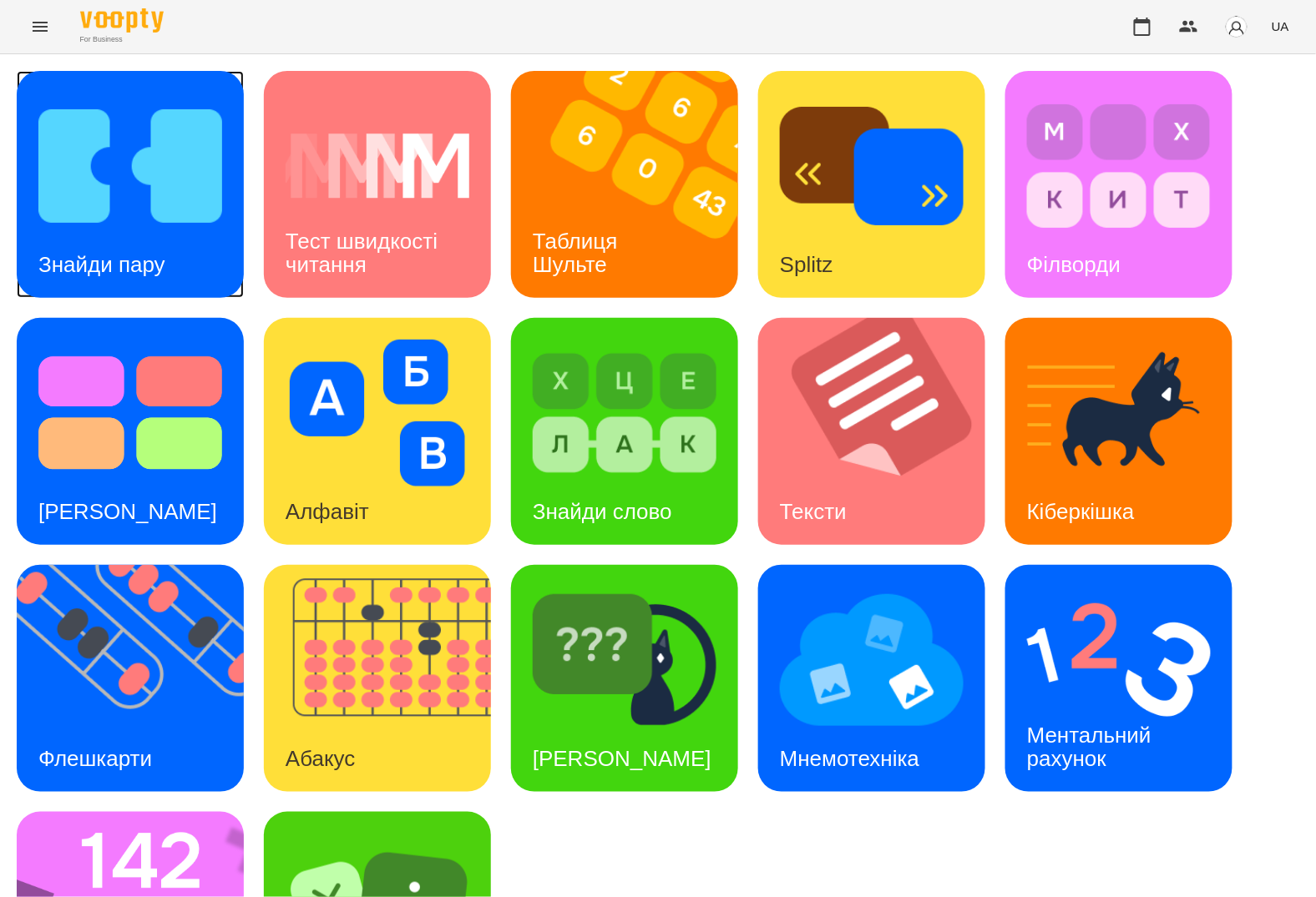
click at [168, 223] on img at bounding box center [130, 166] width 184 height 146
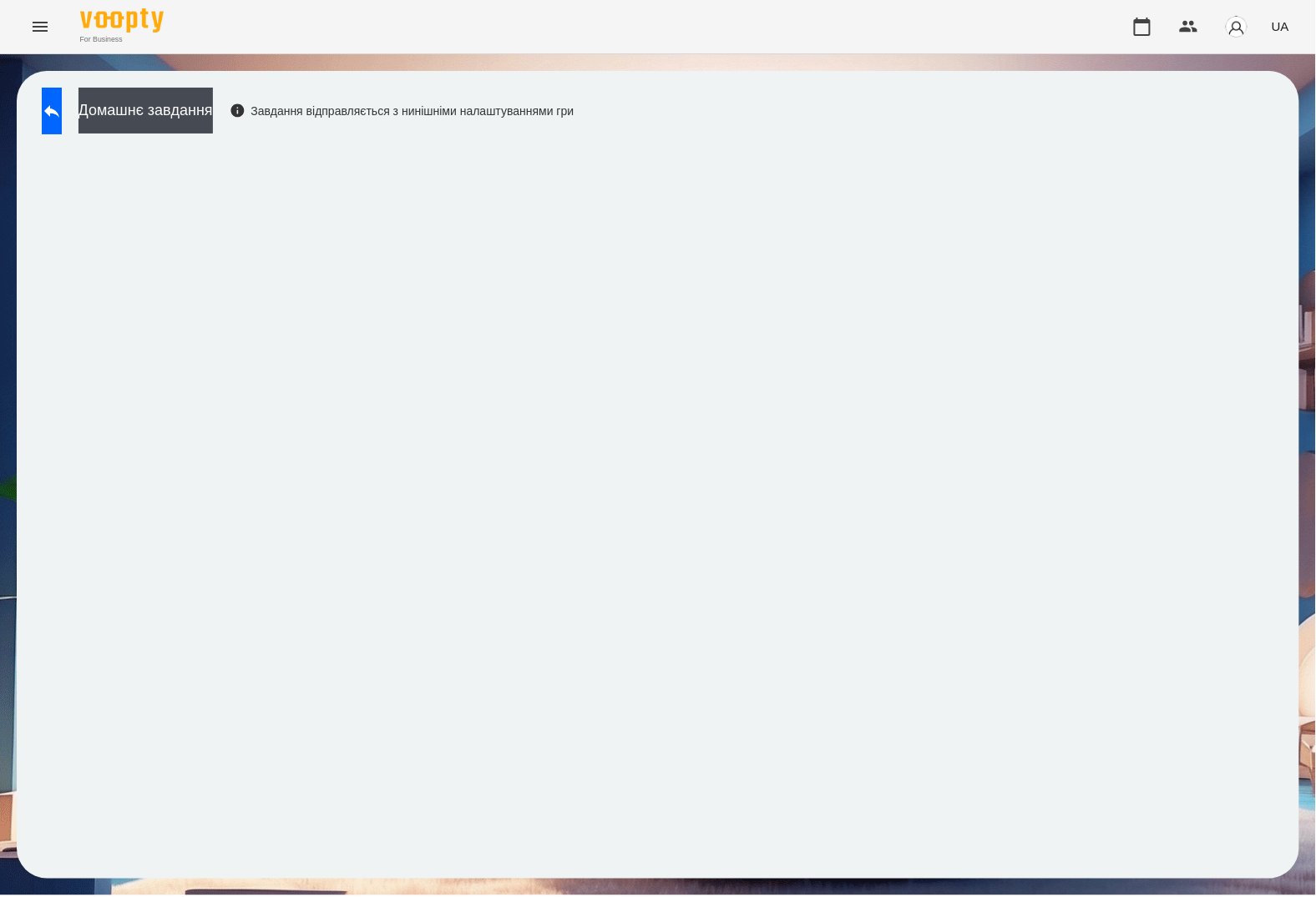
click at [777, 168] on div "Домашнє завдання Завдання відправляється з нинішніми налаштуваннями гри" at bounding box center [657, 475] width 1282 height 808
click at [62, 108] on icon at bounding box center [51, 111] width 20 height 20
